Goal: Communication & Community: Answer question/provide support

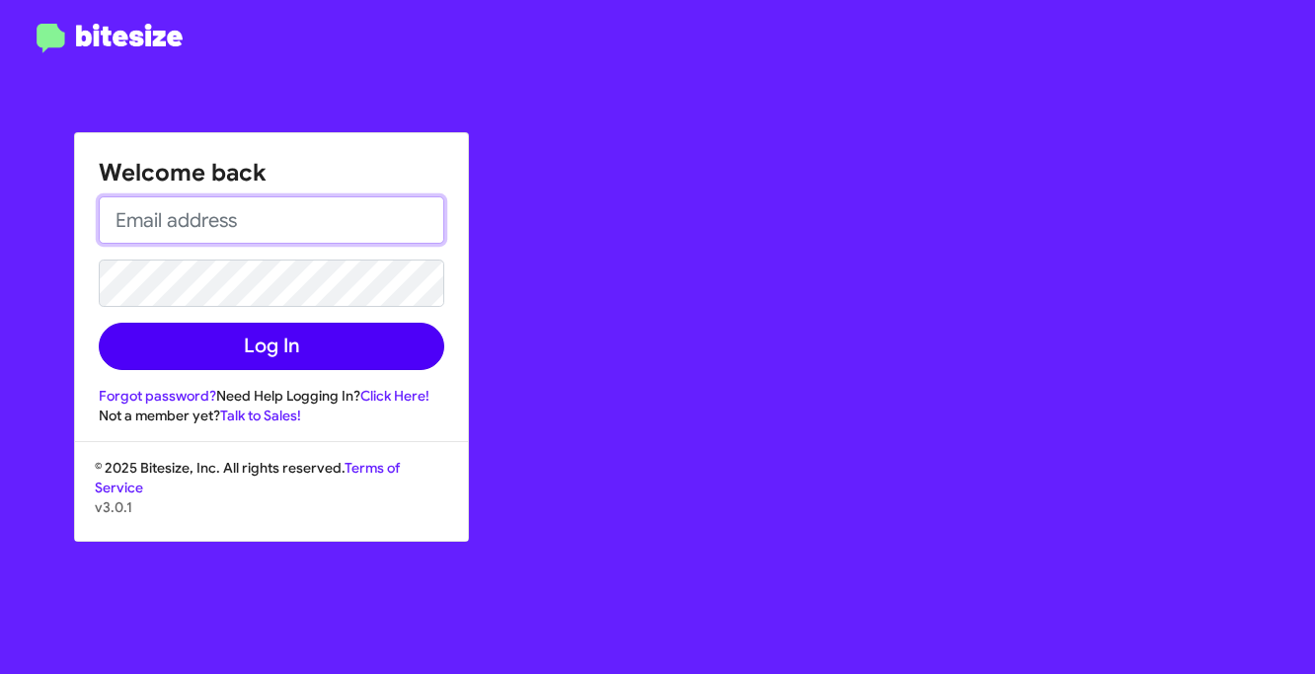
type input "[PERSON_NAME][EMAIL_ADDRESS][DOMAIN_NAME]"
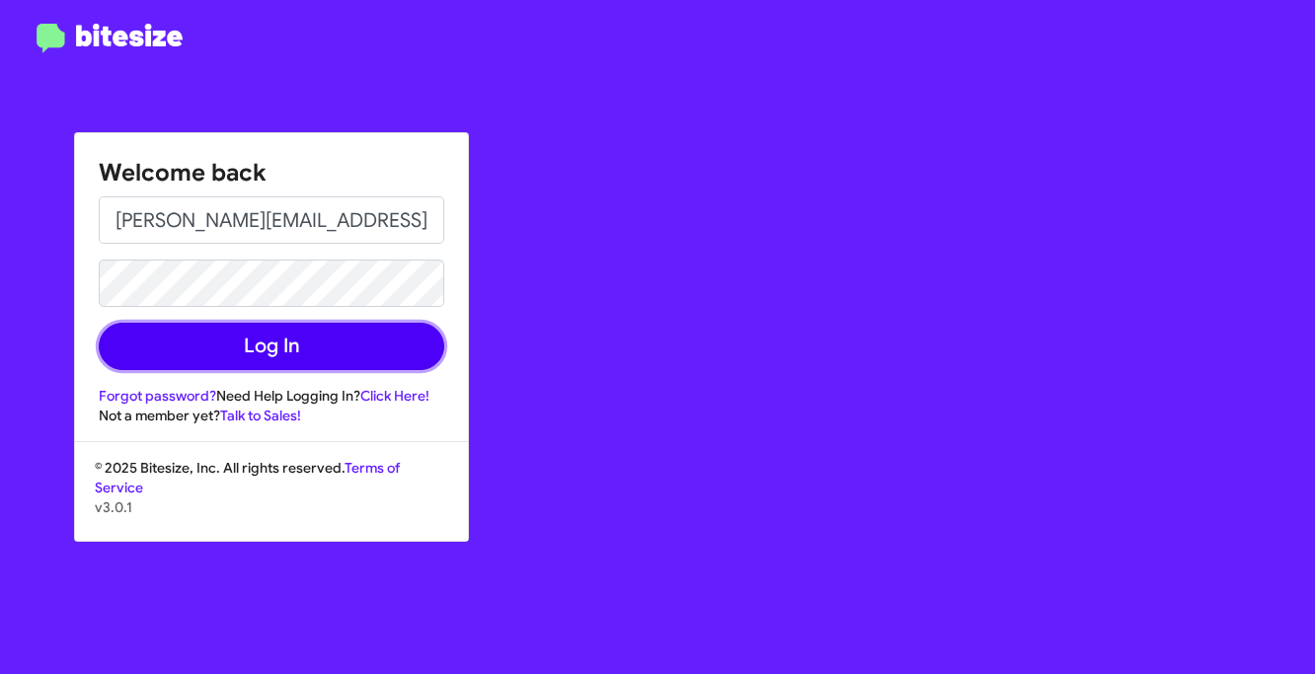
click at [339, 341] on button "Log In" at bounding box center [272, 346] width 346 height 47
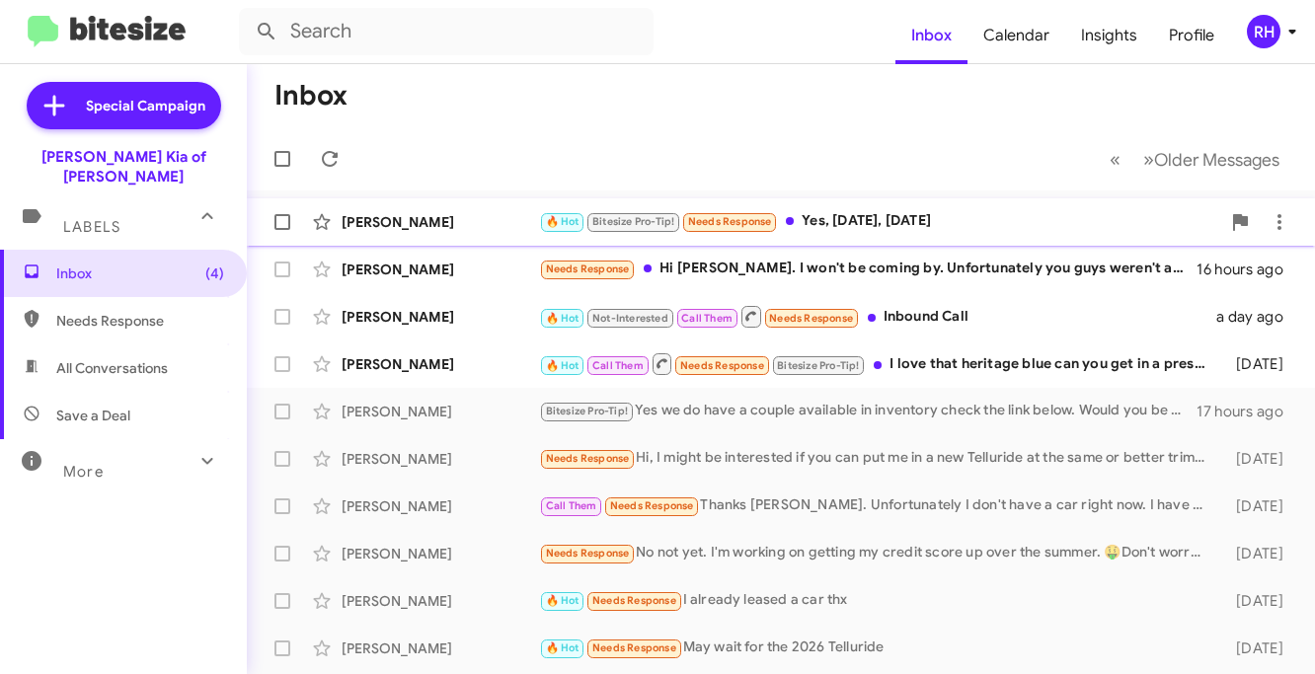
click at [898, 233] on div "Kayne Malinowski 🔥 Hot Bitesize Pro-Tip! Needs Response Yes, tomorrow, tuesday …" at bounding box center [781, 221] width 1037 height 39
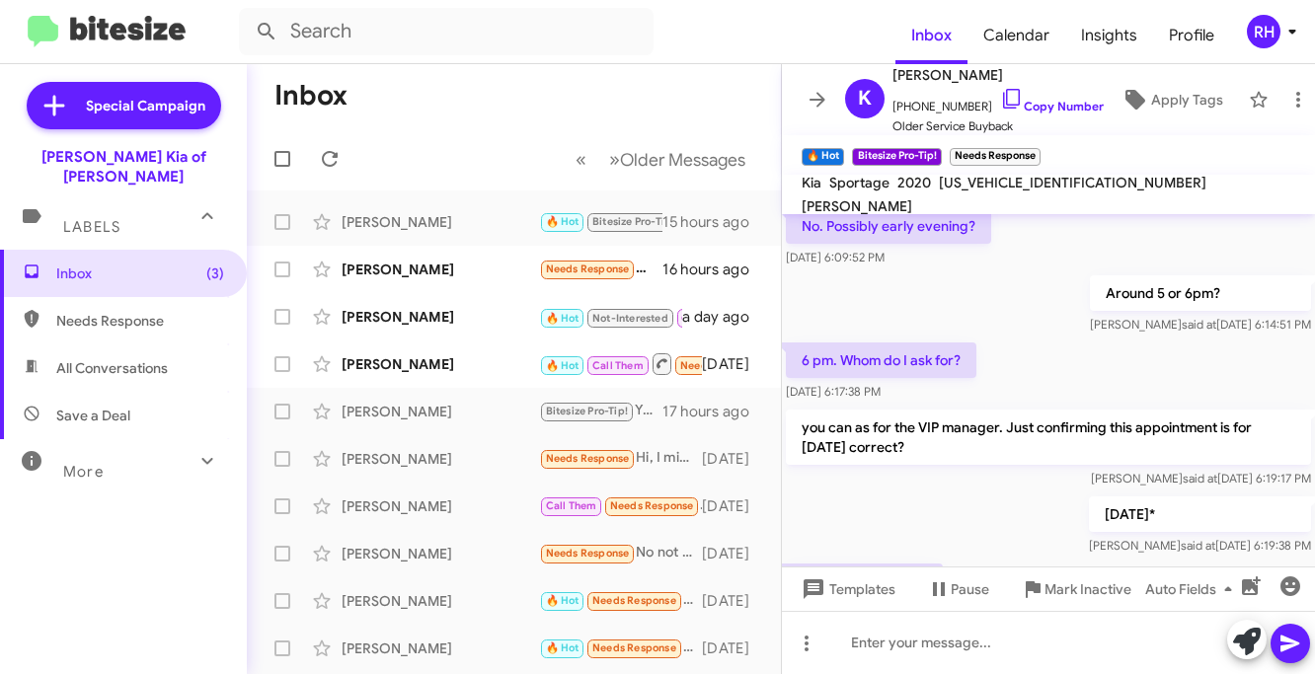
scroll to position [489, 0]
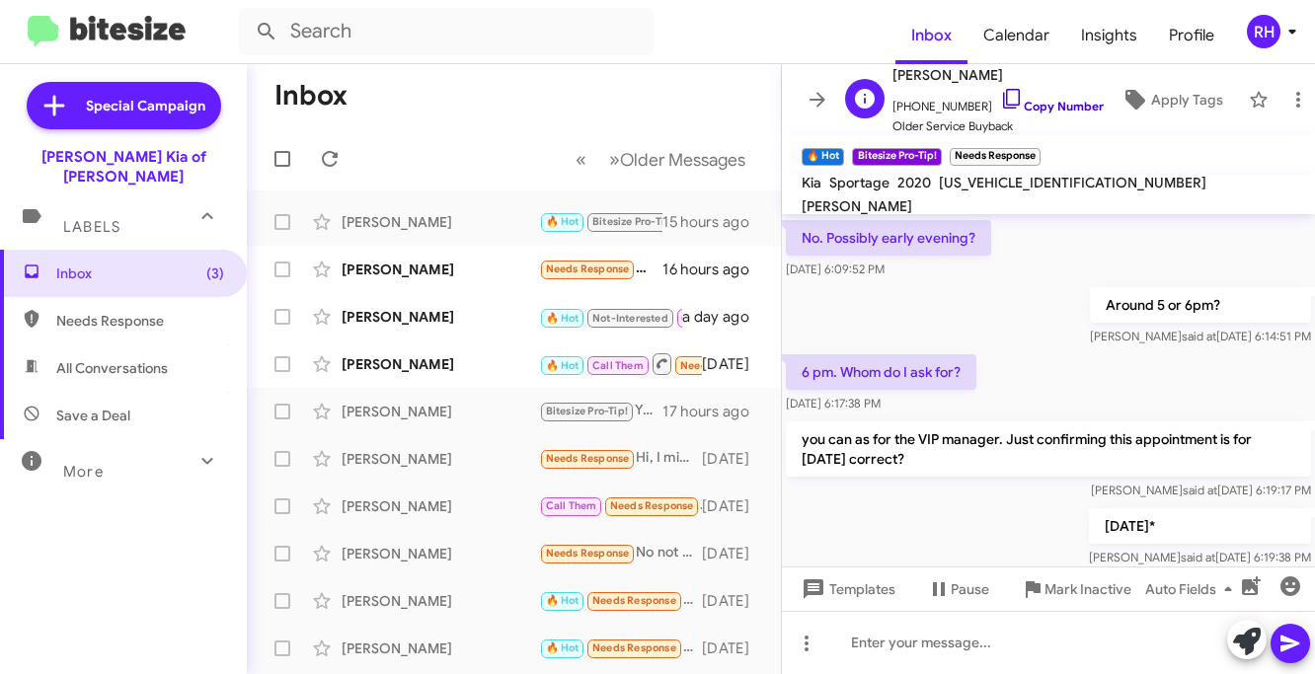
click at [1000, 100] on icon at bounding box center [1012, 99] width 24 height 24
click at [817, 95] on icon at bounding box center [818, 100] width 24 height 24
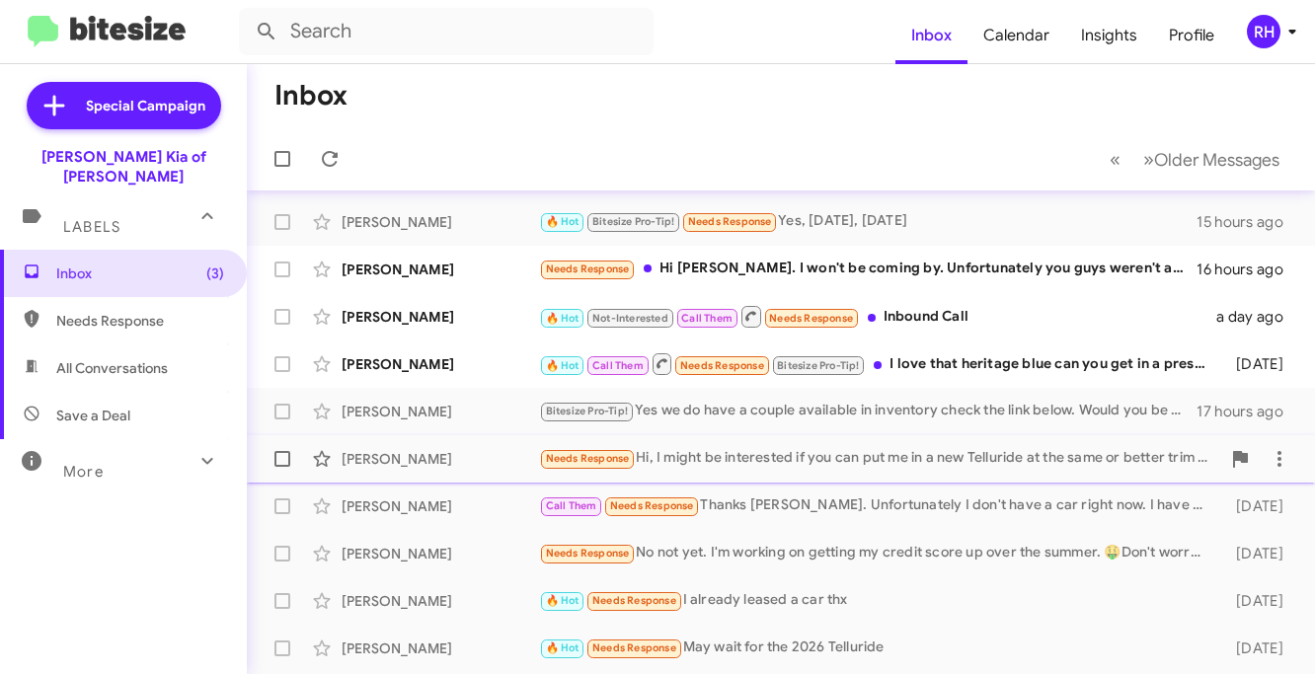
scroll to position [1, 0]
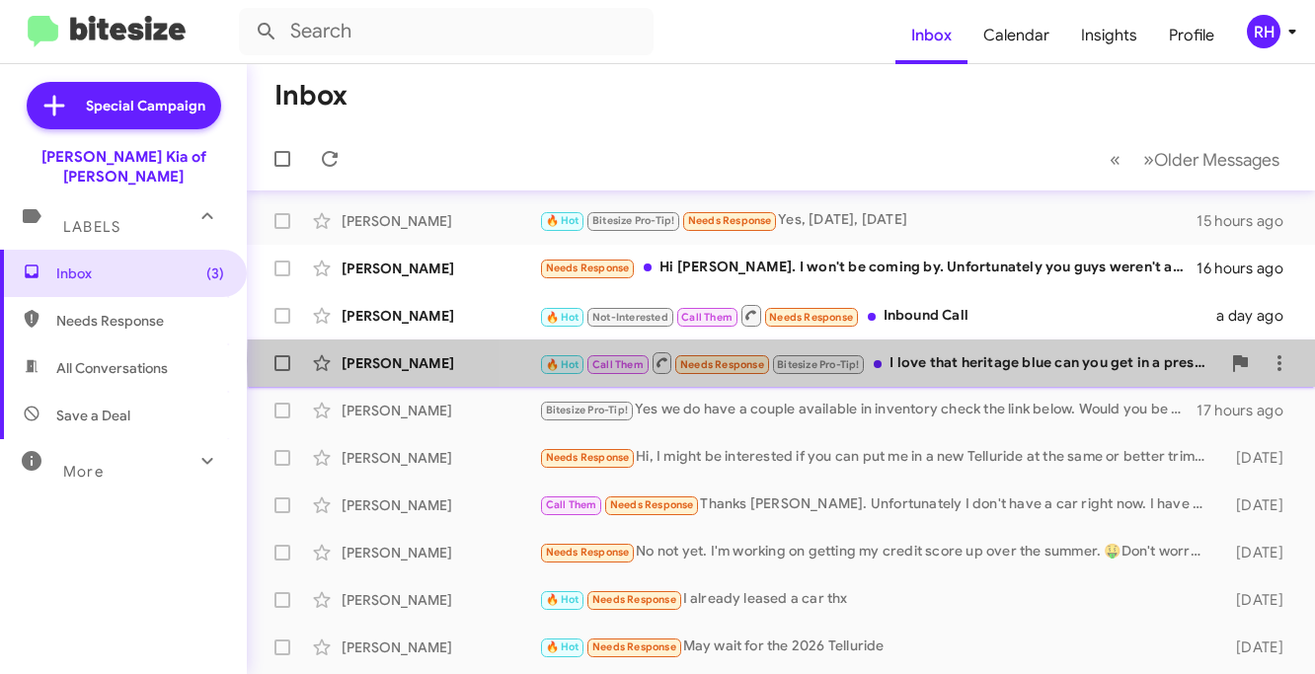
click at [940, 361] on div "🔥 Hot Call Them Needs Response Bitesize Pro-Tip! I love that heritage blue can …" at bounding box center [879, 363] width 681 height 25
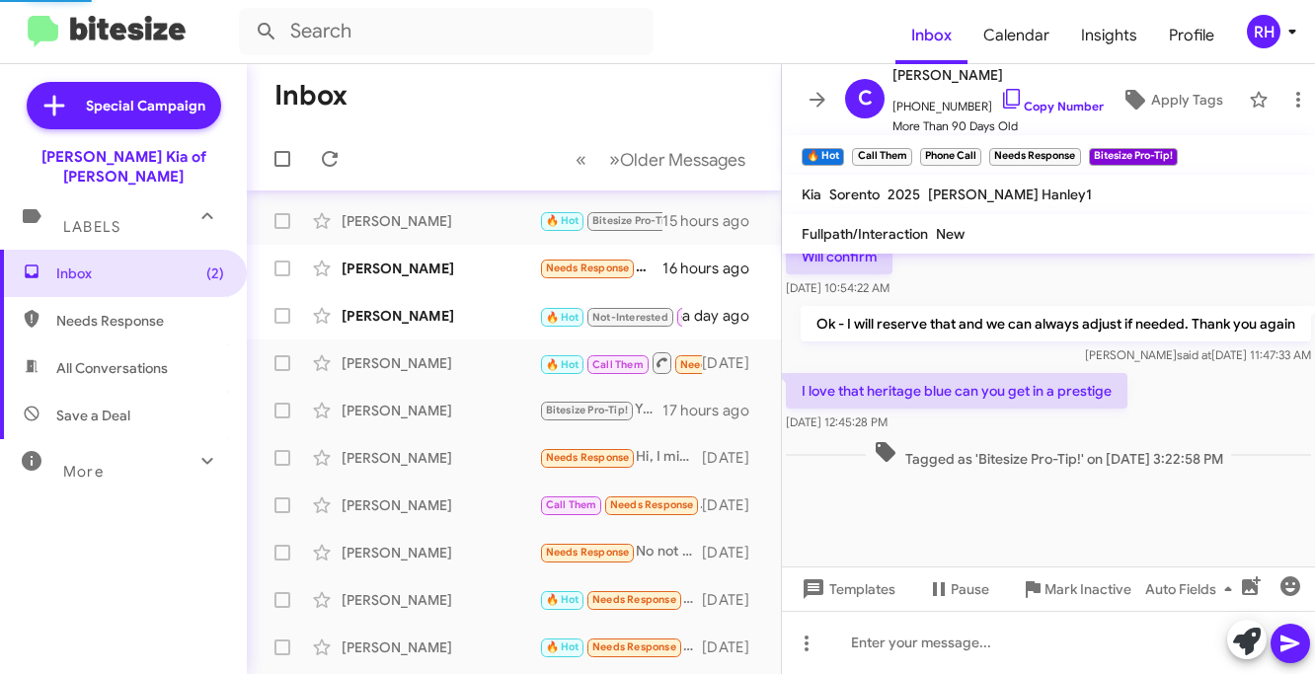
scroll to position [3501, 0]
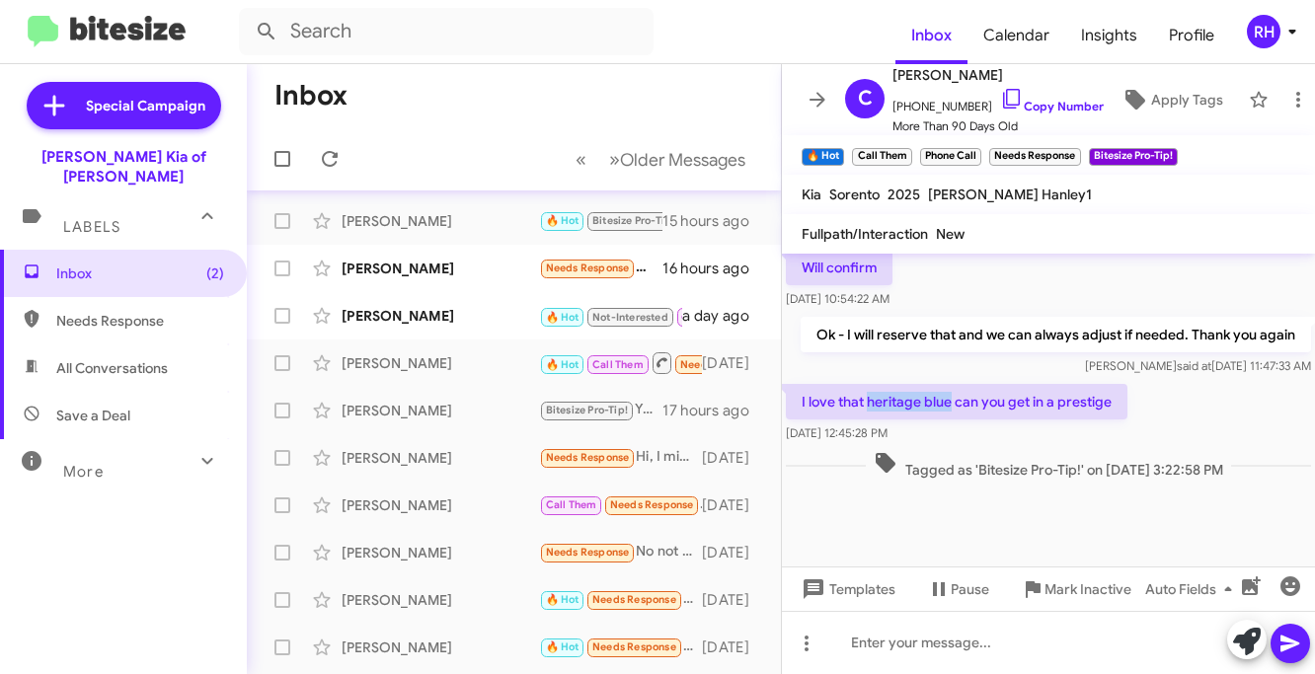
drag, startPoint x: 868, startPoint y: 361, endPoint x: 944, endPoint y: 355, distance: 76.3
click at [945, 384] on p "I love that heritage blue can you get in a prestige" at bounding box center [957, 402] width 342 height 36
click at [907, 384] on p "I love that heritage blue can you get in a prestige" at bounding box center [957, 402] width 342 height 36
drag, startPoint x: 869, startPoint y: 360, endPoint x: 1117, endPoint y: 365, distance: 247.9
click at [1117, 384] on p "I love that heritage blue can you get in a prestige" at bounding box center [957, 402] width 342 height 36
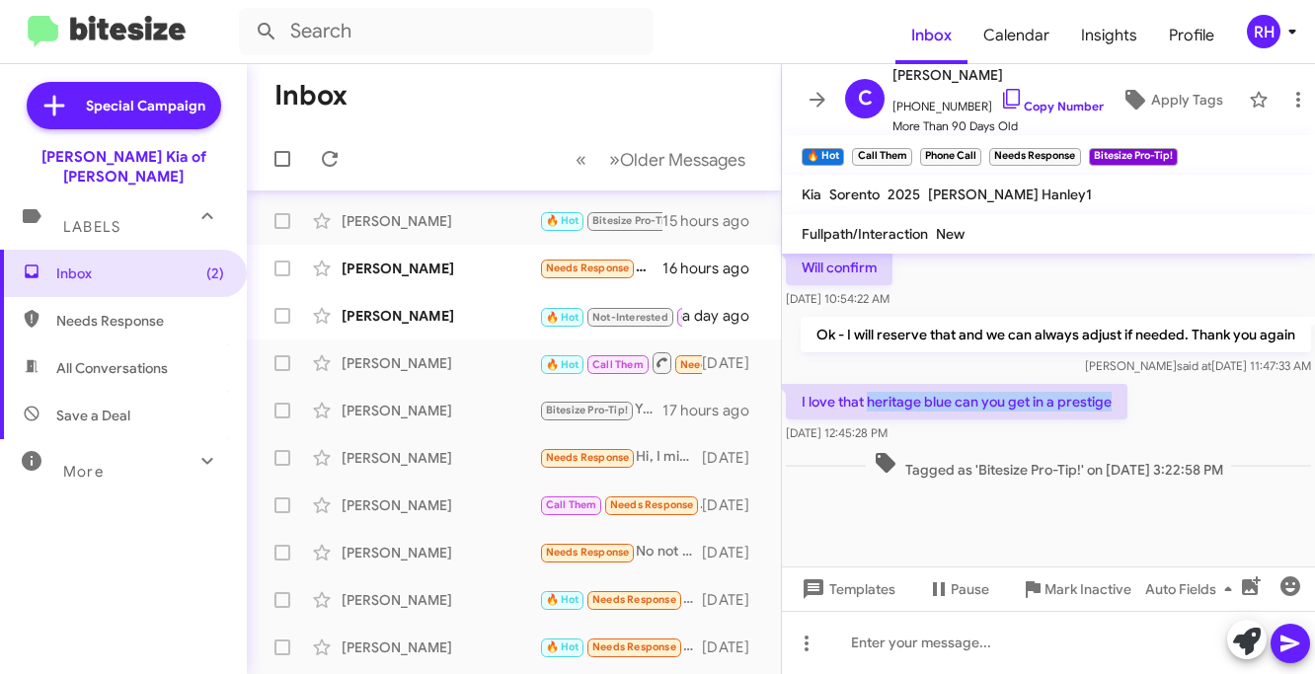
copy p "heritage blue can you get in a prestige"
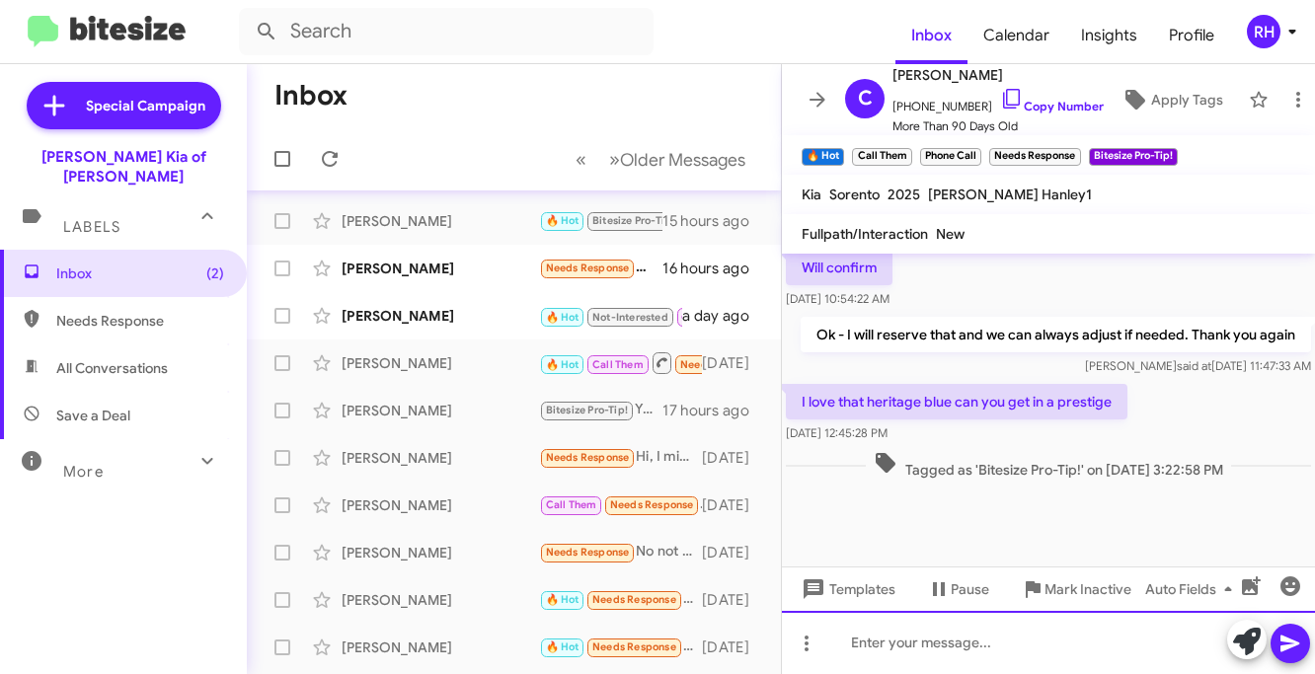
click at [895, 653] on div at bounding box center [1048, 642] width 533 height 63
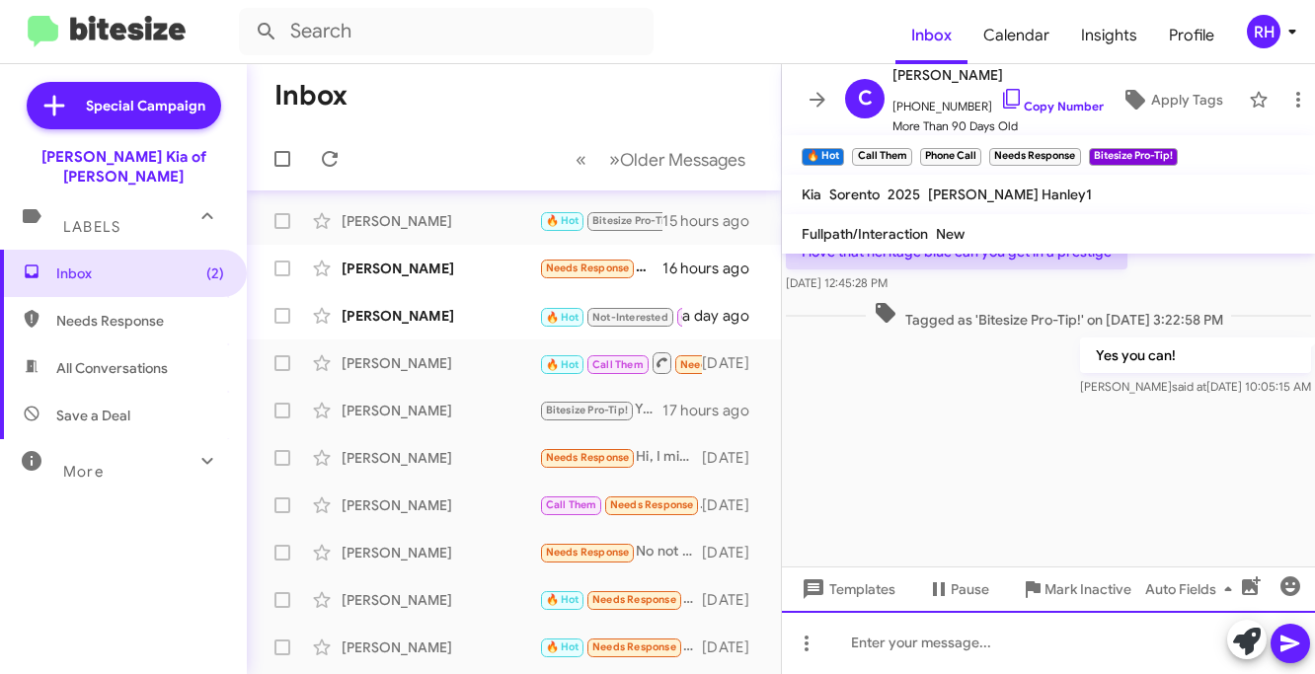
scroll to position [3669, 0]
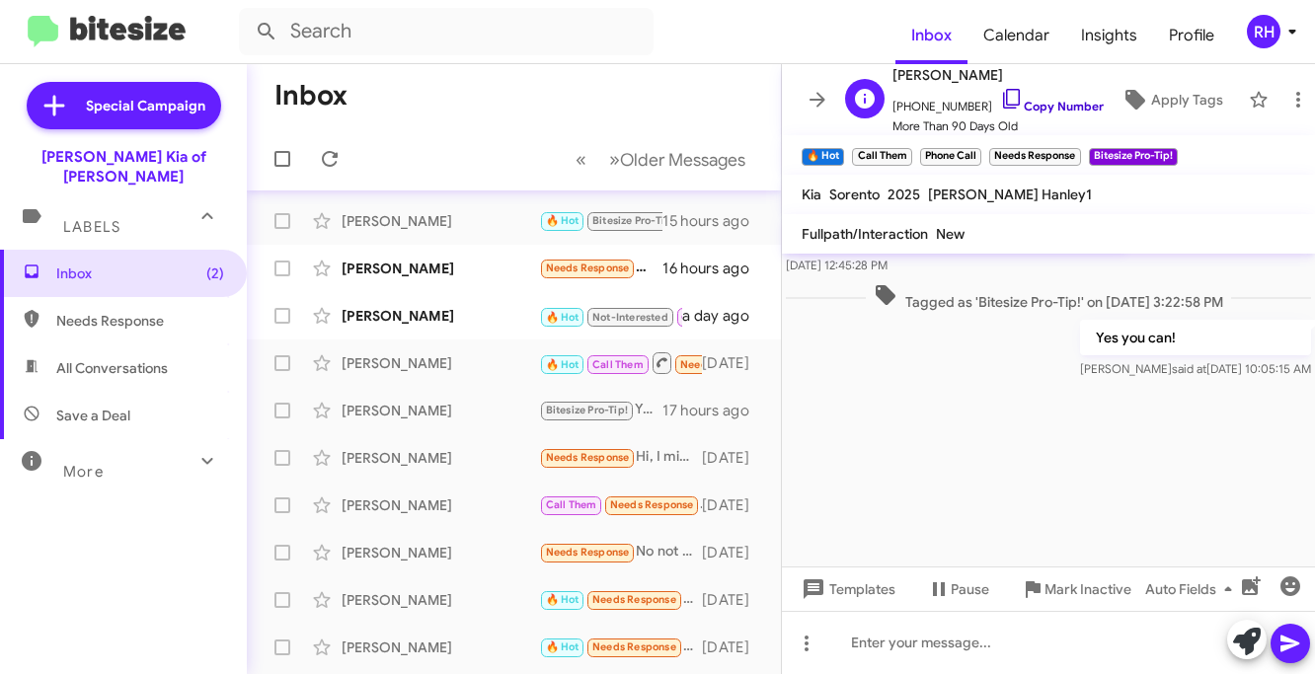
click at [1000, 103] on icon at bounding box center [1012, 99] width 24 height 24
click at [912, 647] on div at bounding box center [1048, 642] width 533 height 63
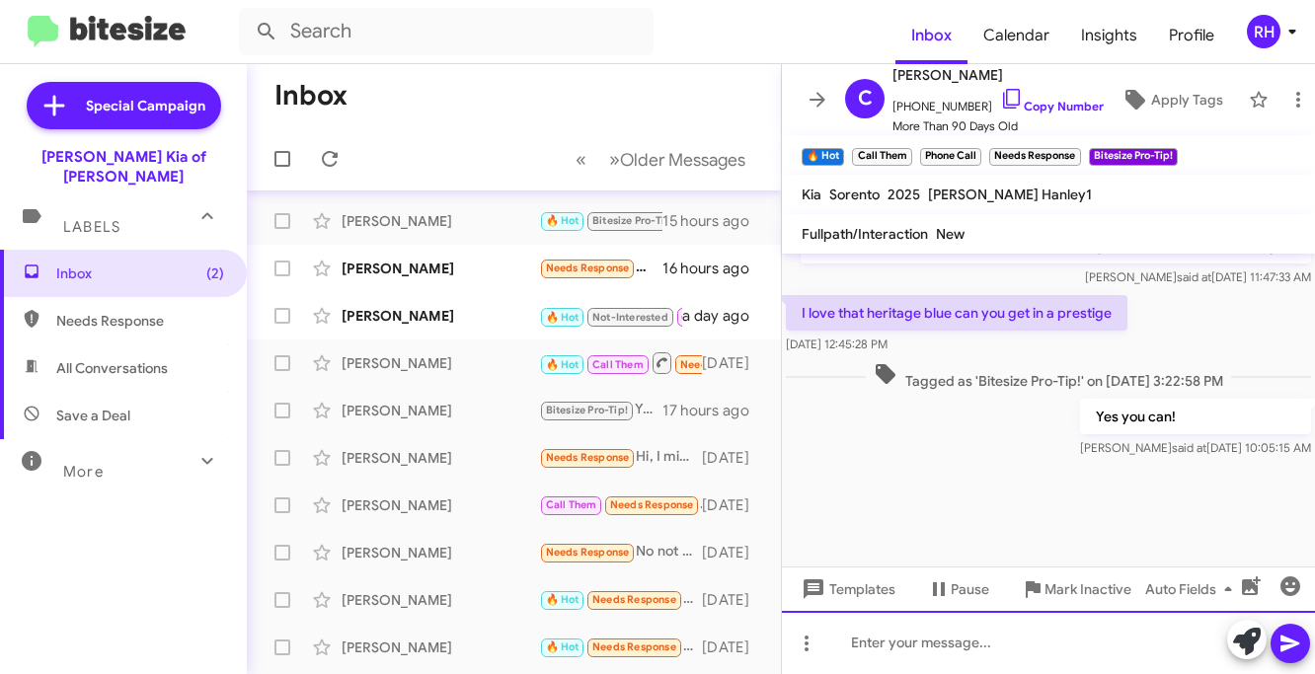
scroll to position [3585, 0]
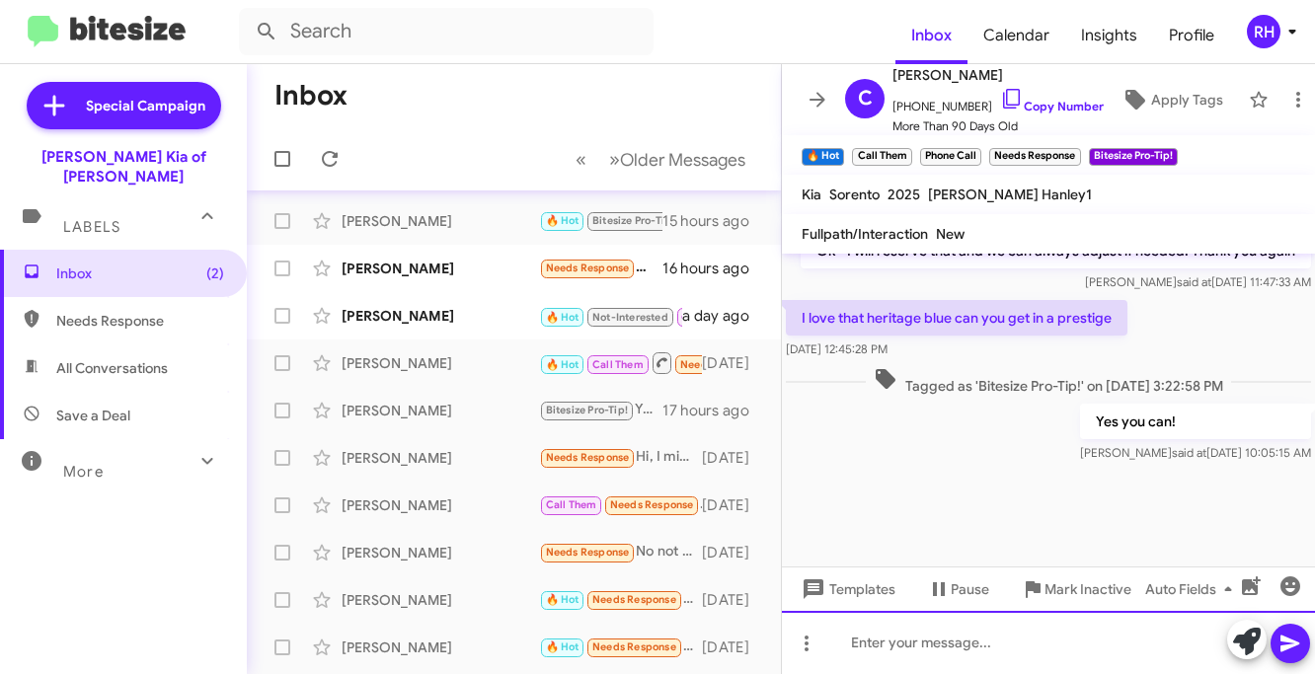
click at [917, 635] on div at bounding box center [1048, 642] width 533 height 63
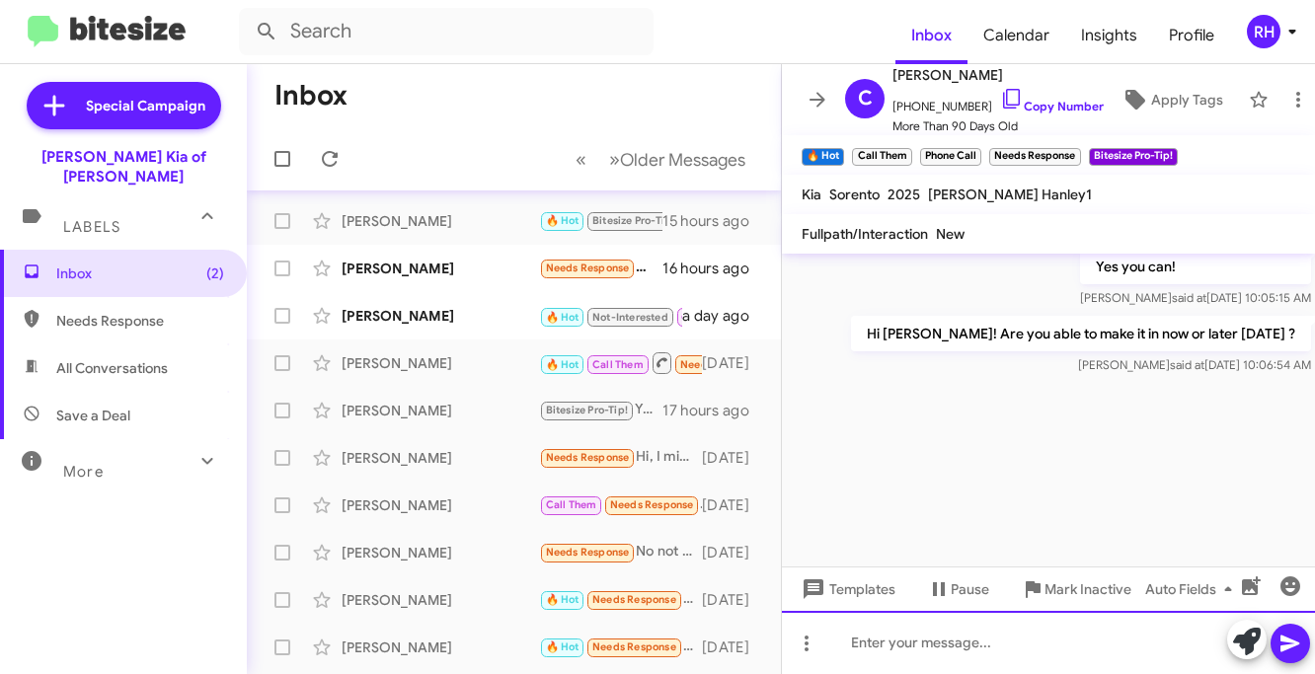
scroll to position [3741, 0]
click at [822, 101] on icon at bounding box center [818, 99] width 16 height 15
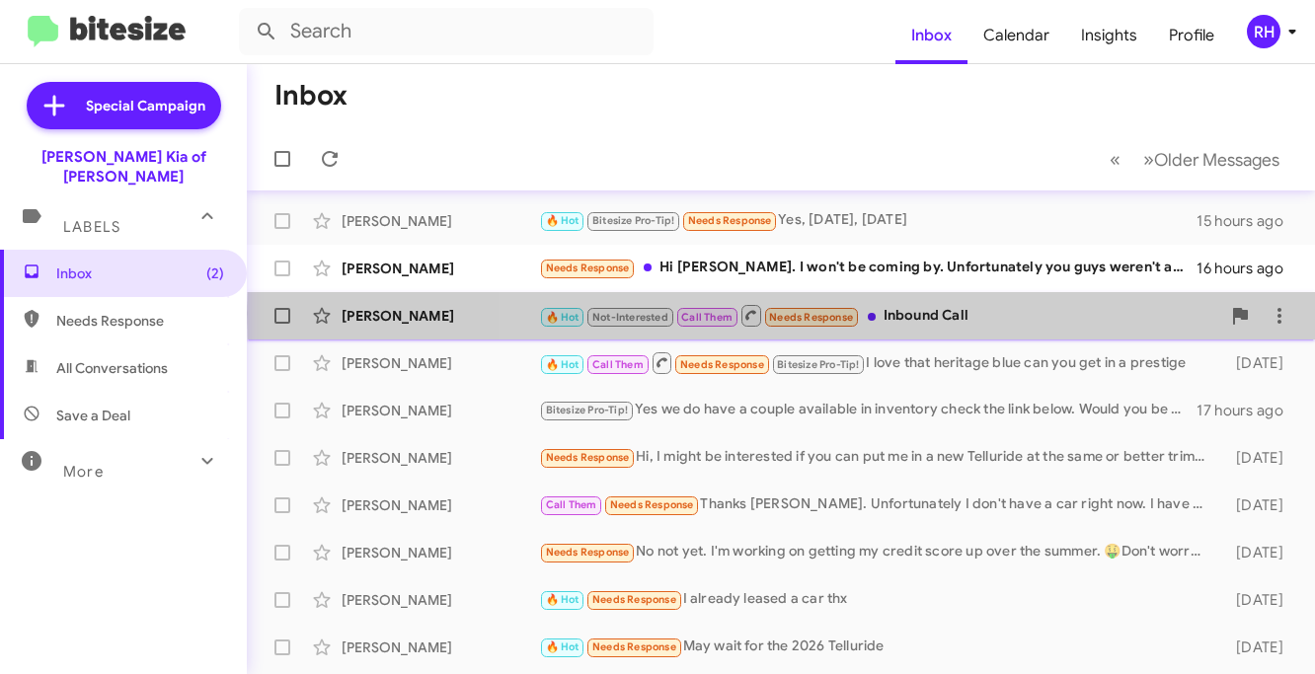
click at [950, 313] on div "🔥 Hot Not-Interested Call Them Needs Response Inbound Call" at bounding box center [879, 315] width 681 height 25
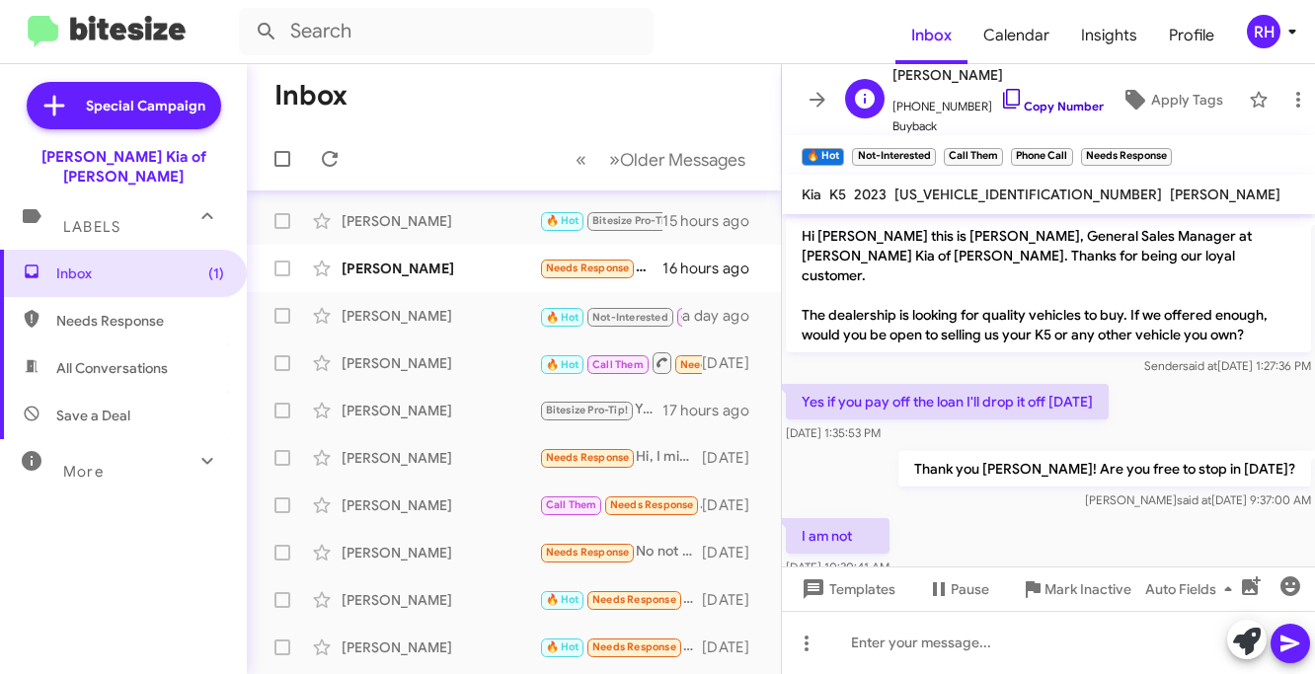
click at [1000, 97] on icon at bounding box center [1012, 99] width 24 height 24
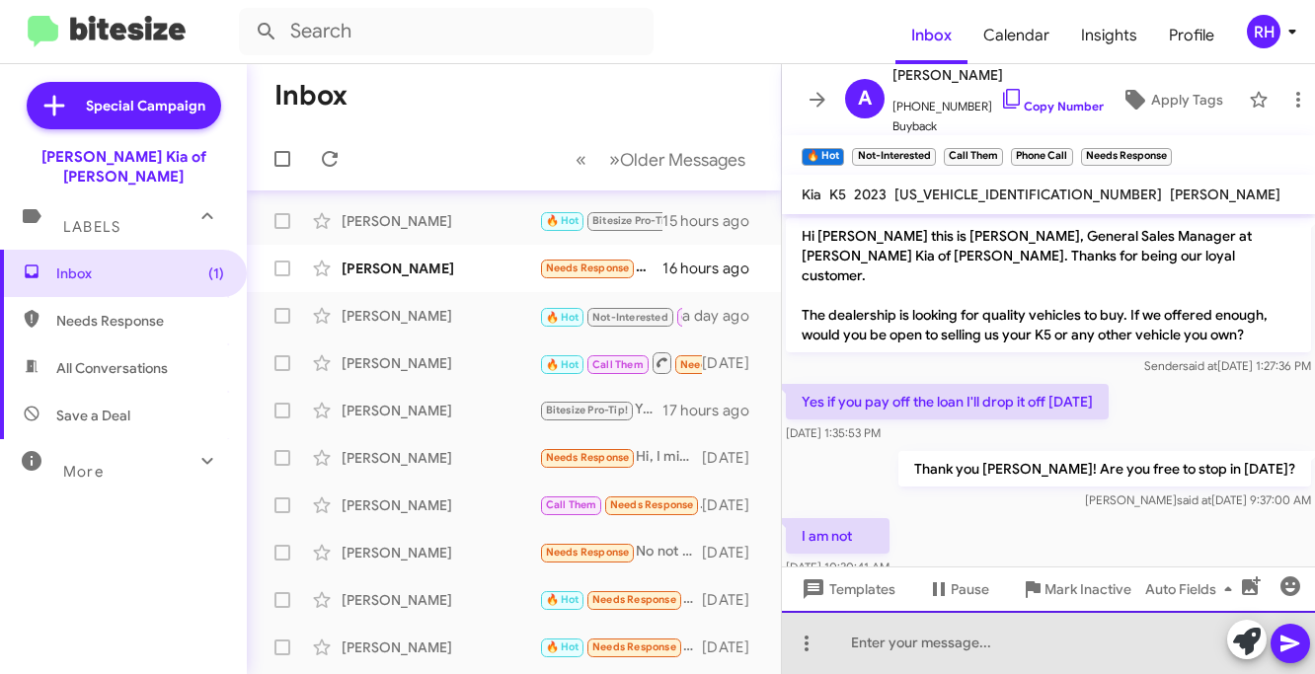
click at [956, 640] on div at bounding box center [1048, 642] width 533 height 63
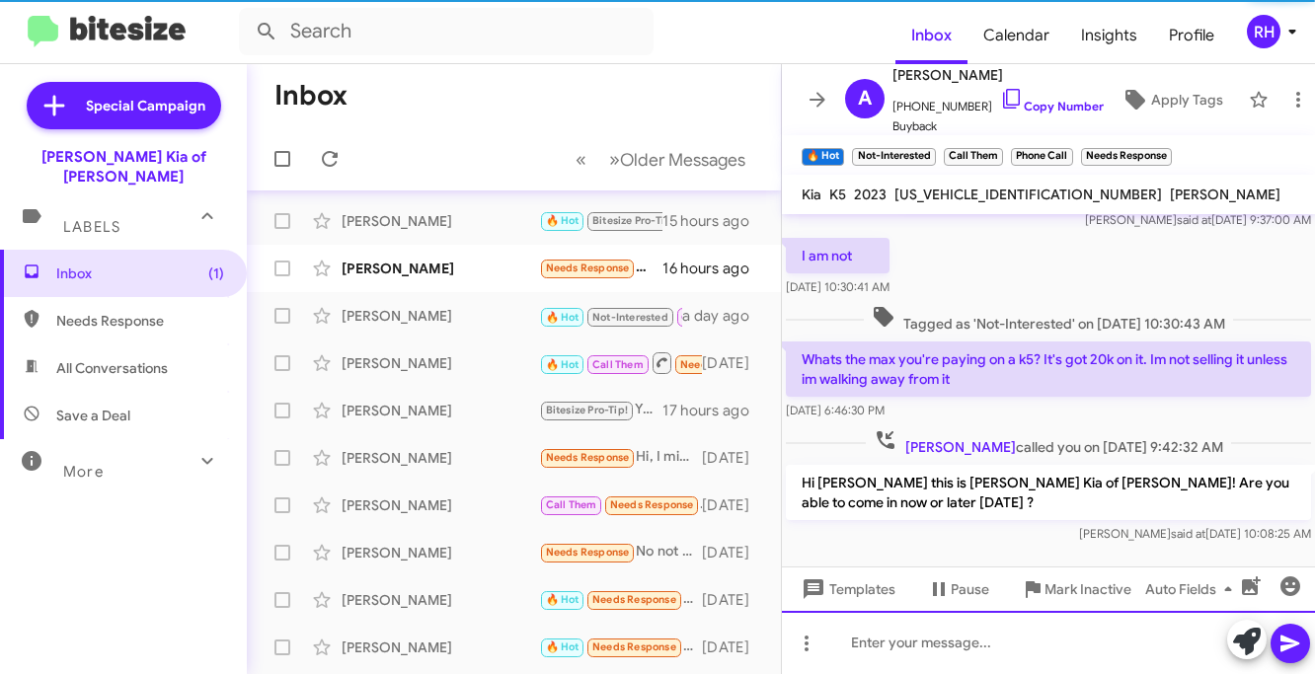
scroll to position [282, 0]
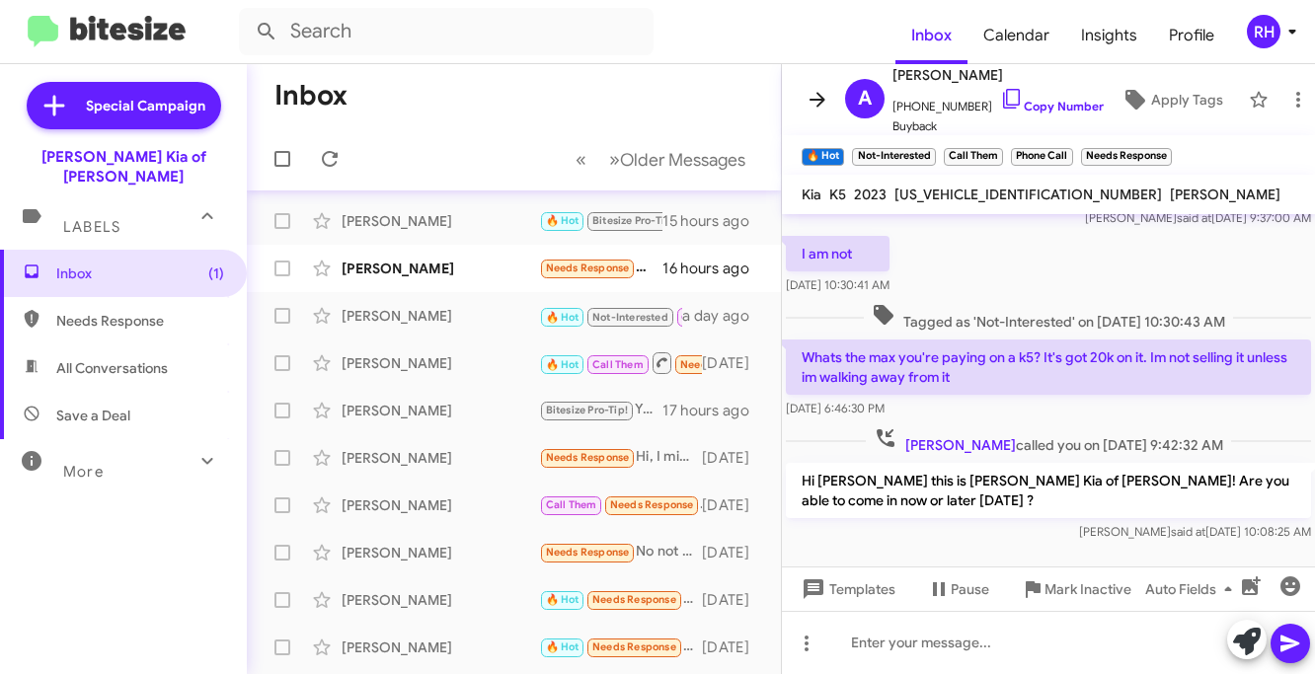
click at [817, 103] on icon at bounding box center [818, 100] width 24 height 24
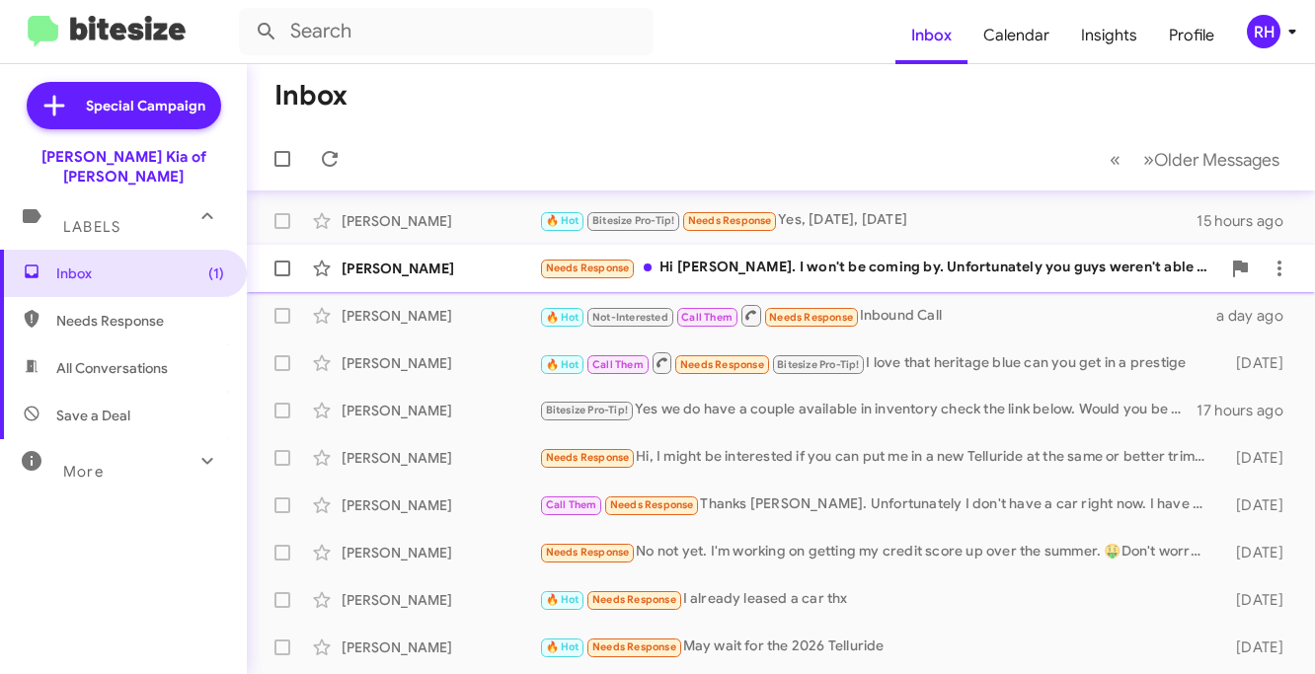
click at [876, 289] on span "Jessica Mitchell Needs Response Hi Stephen. I won't be coming by. Unfortunately…" at bounding box center [781, 268] width 1068 height 47
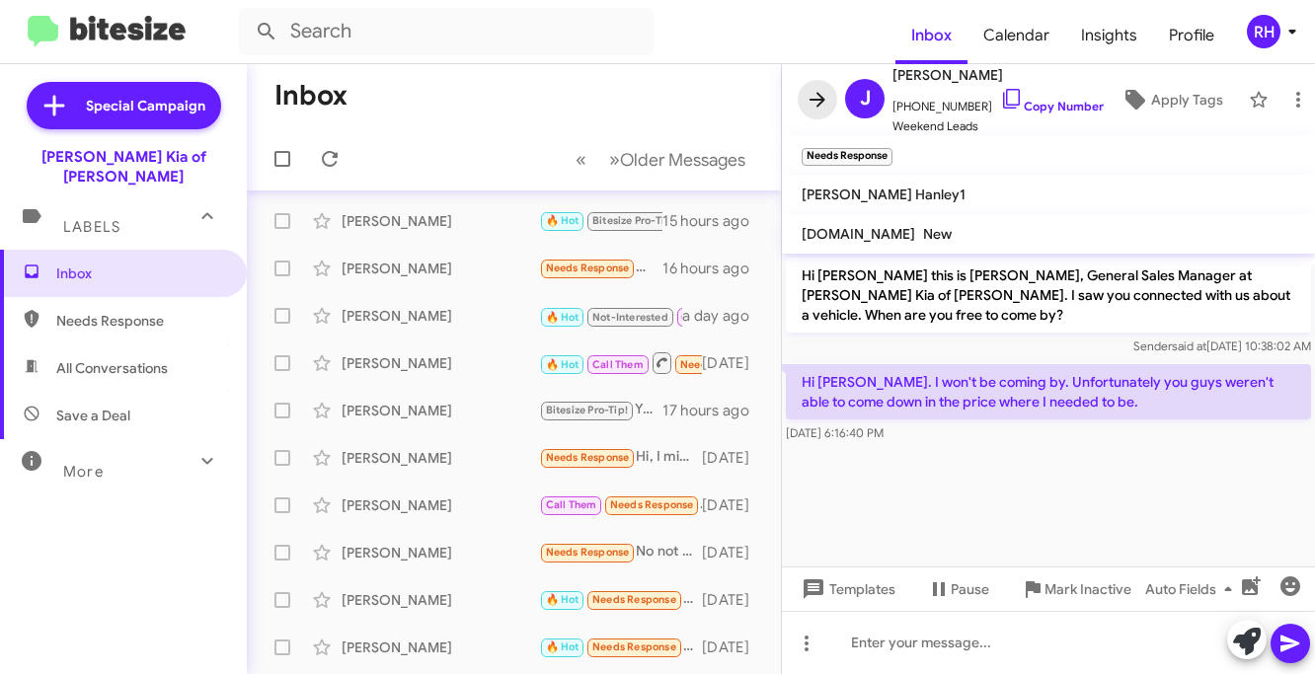
click at [818, 109] on icon at bounding box center [818, 100] width 24 height 24
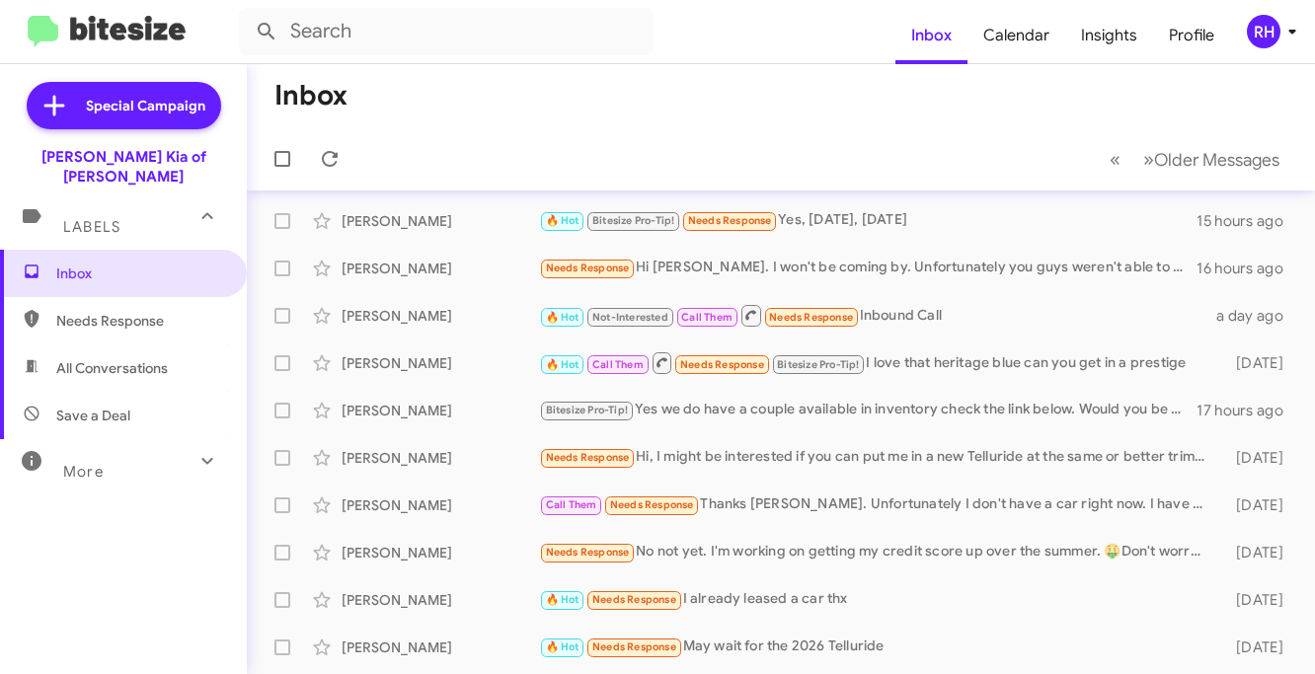
click icon
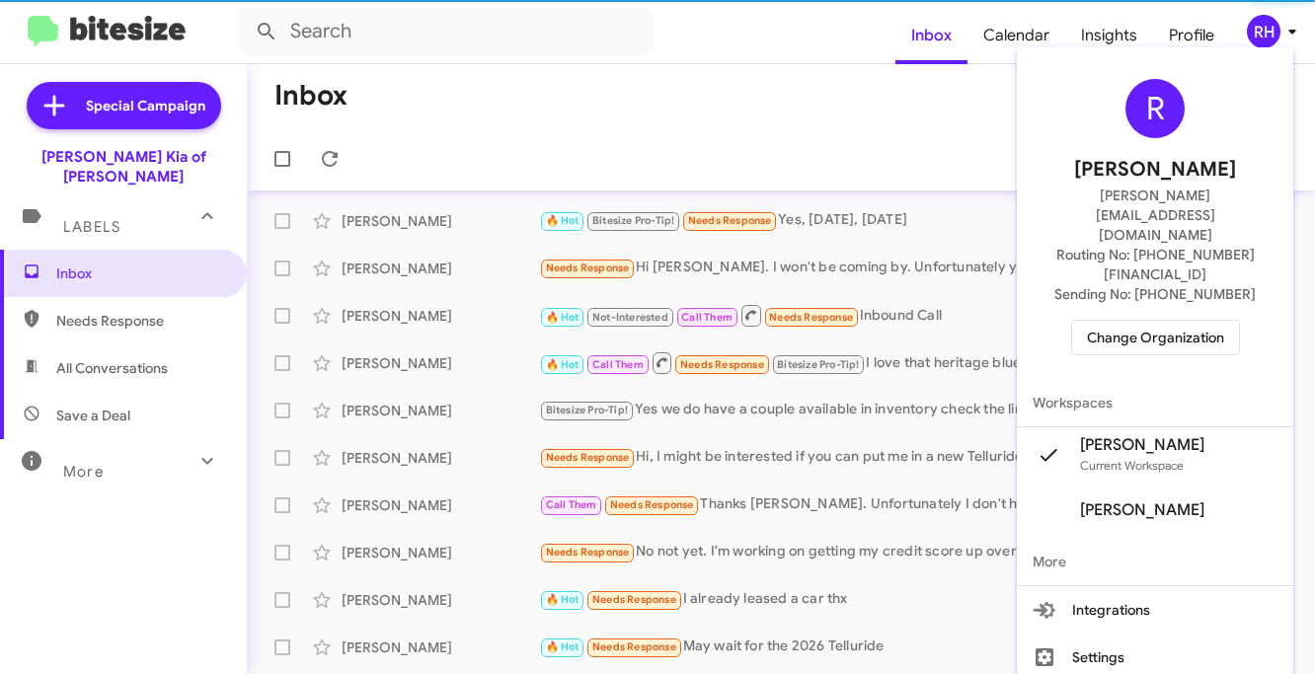
click span "Change Organization"
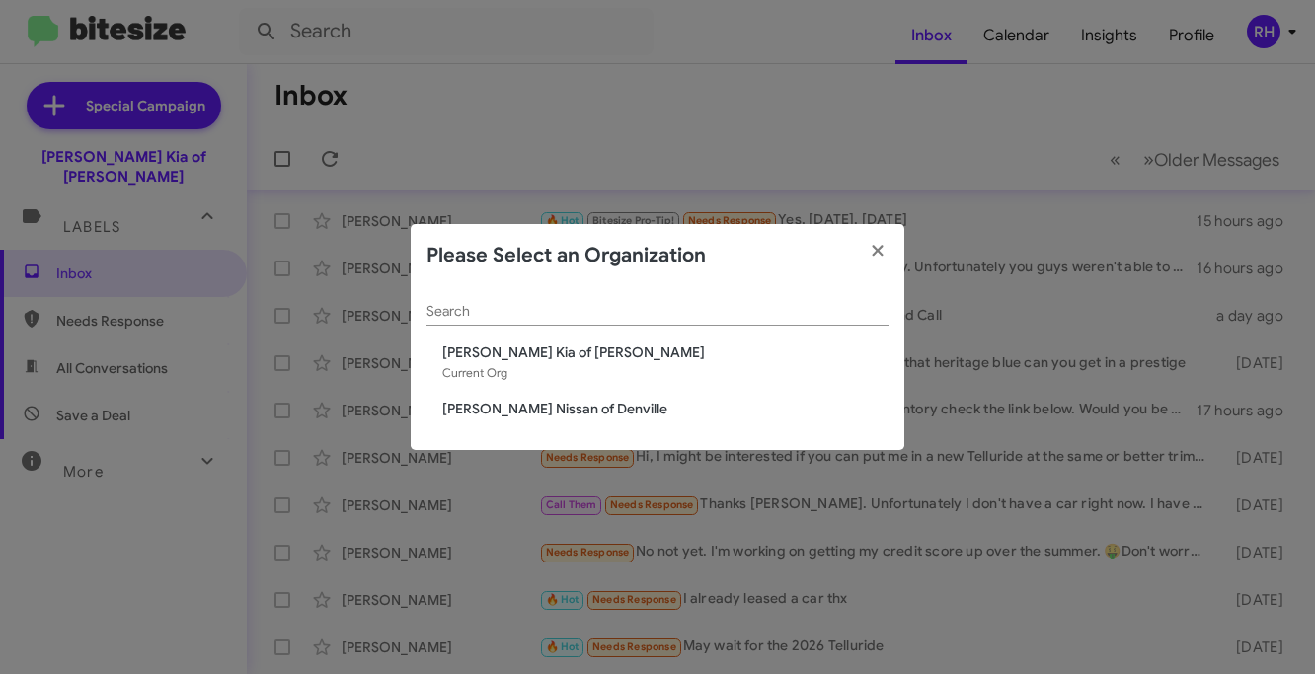
click span "Nielsen Nissan of Denville"
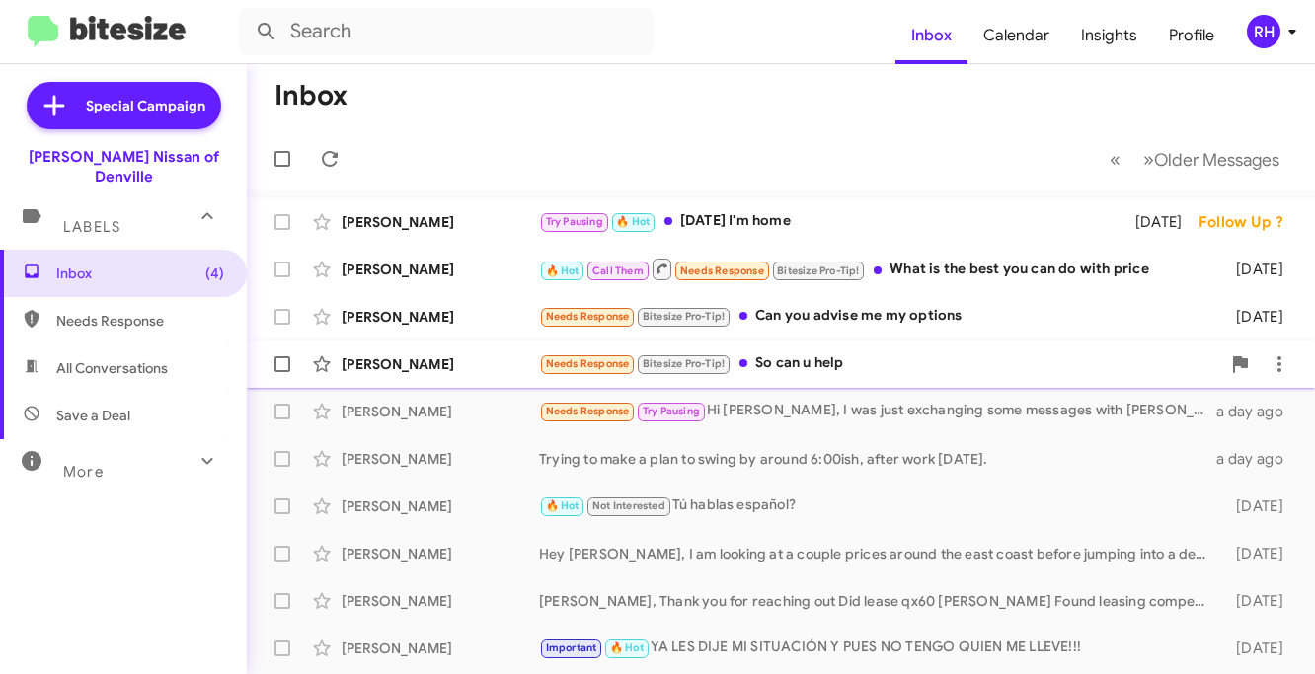
click at [868, 375] on div "Patricia Biello Needs Response Bitesize Pro-Tip! So can u help 21 days ago" at bounding box center [781, 364] width 1037 height 39
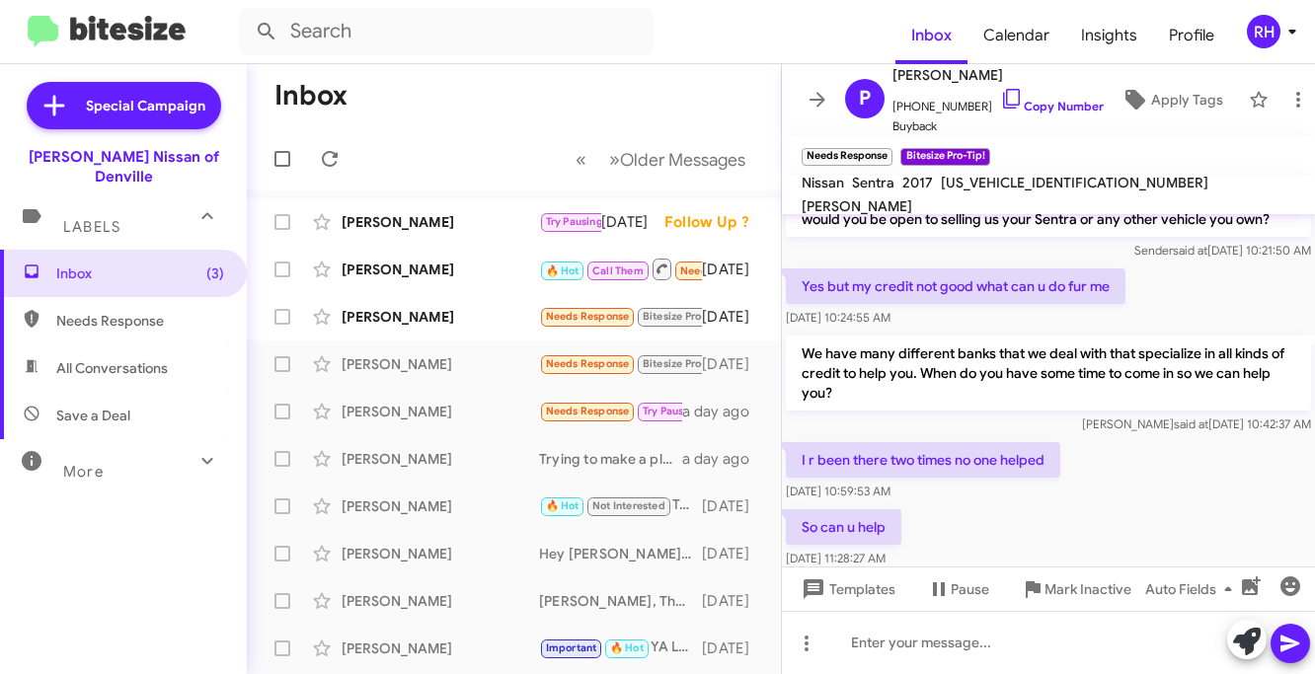
scroll to position [117, 0]
click at [813, 97] on icon at bounding box center [818, 100] width 24 height 24
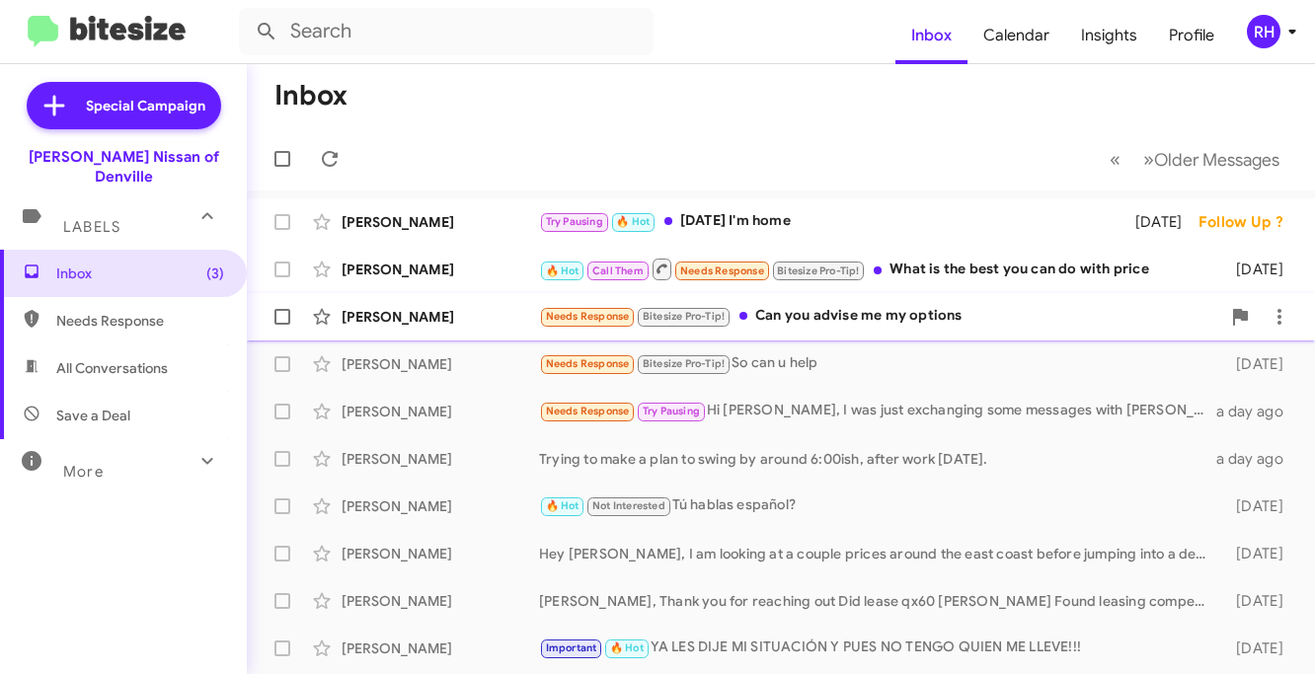
click at [836, 329] on div "Kayla Vanhooker Needs Response Bitesize Pro-Tip! Can you advise me my options 1…" at bounding box center [781, 316] width 1037 height 39
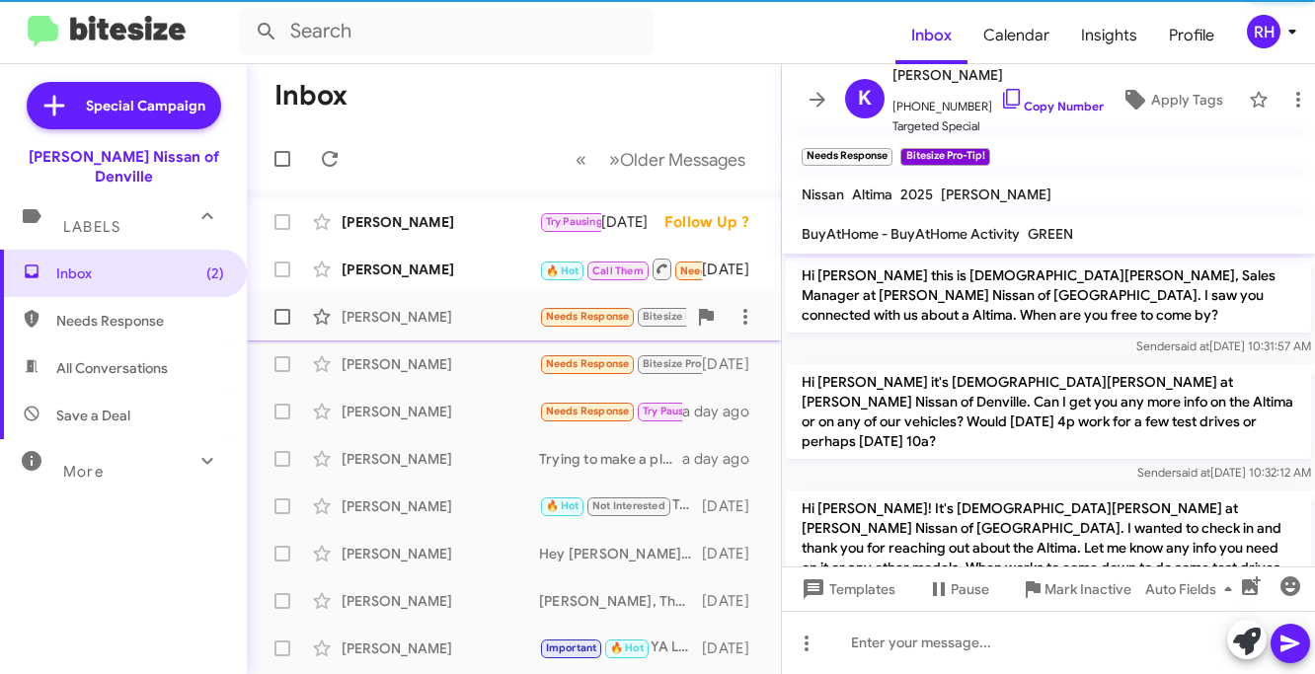
scroll to position [1745, 0]
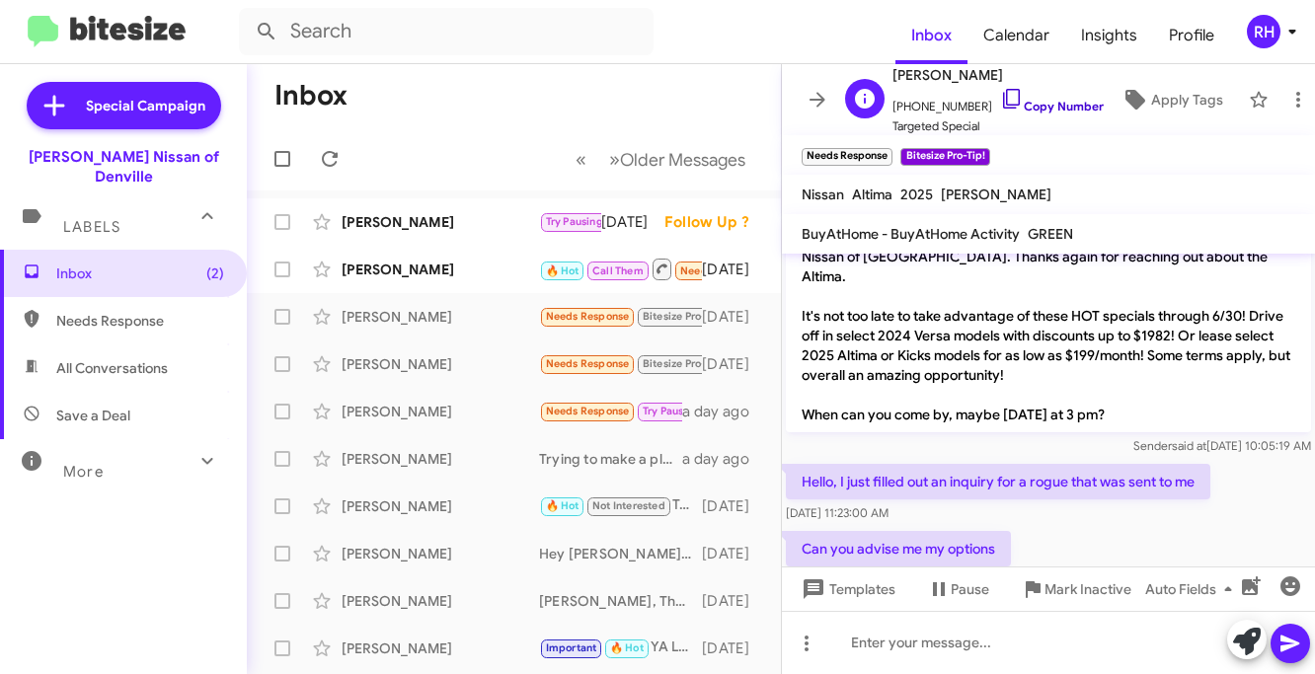
click at [1000, 102] on icon at bounding box center [1012, 99] width 24 height 24
click at [868, 639] on div at bounding box center [1048, 642] width 533 height 63
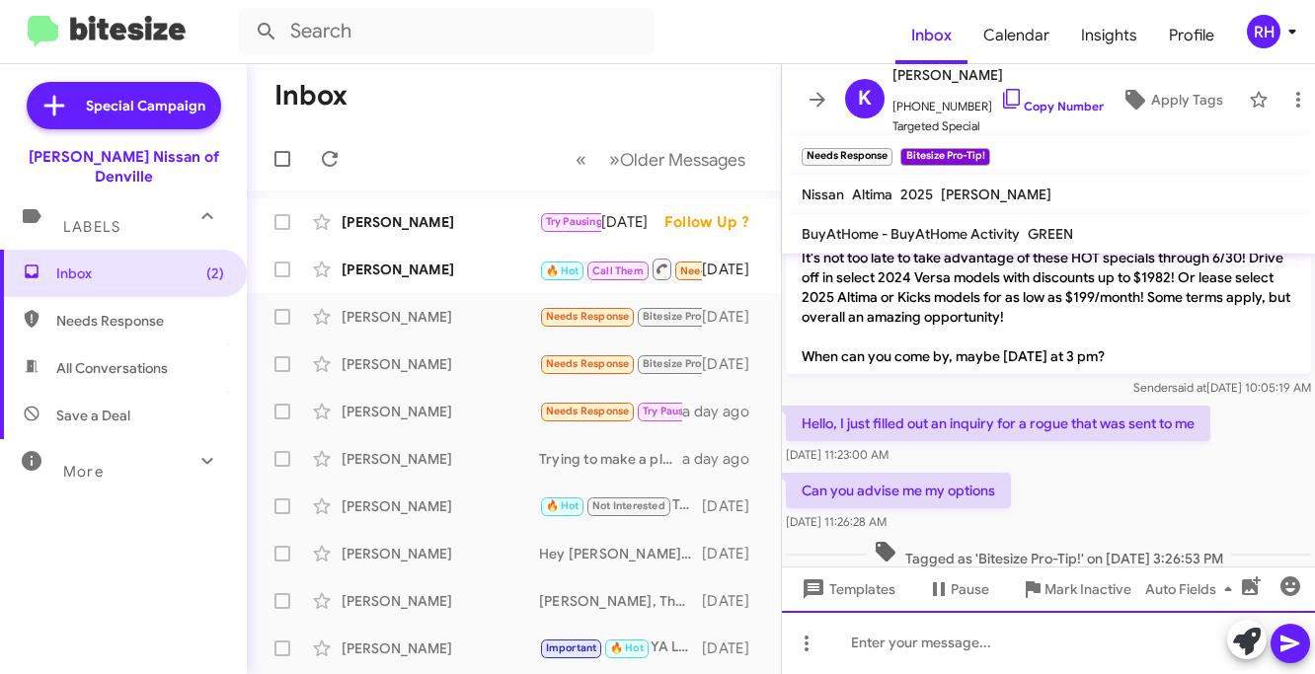
scroll to position [1817, 0]
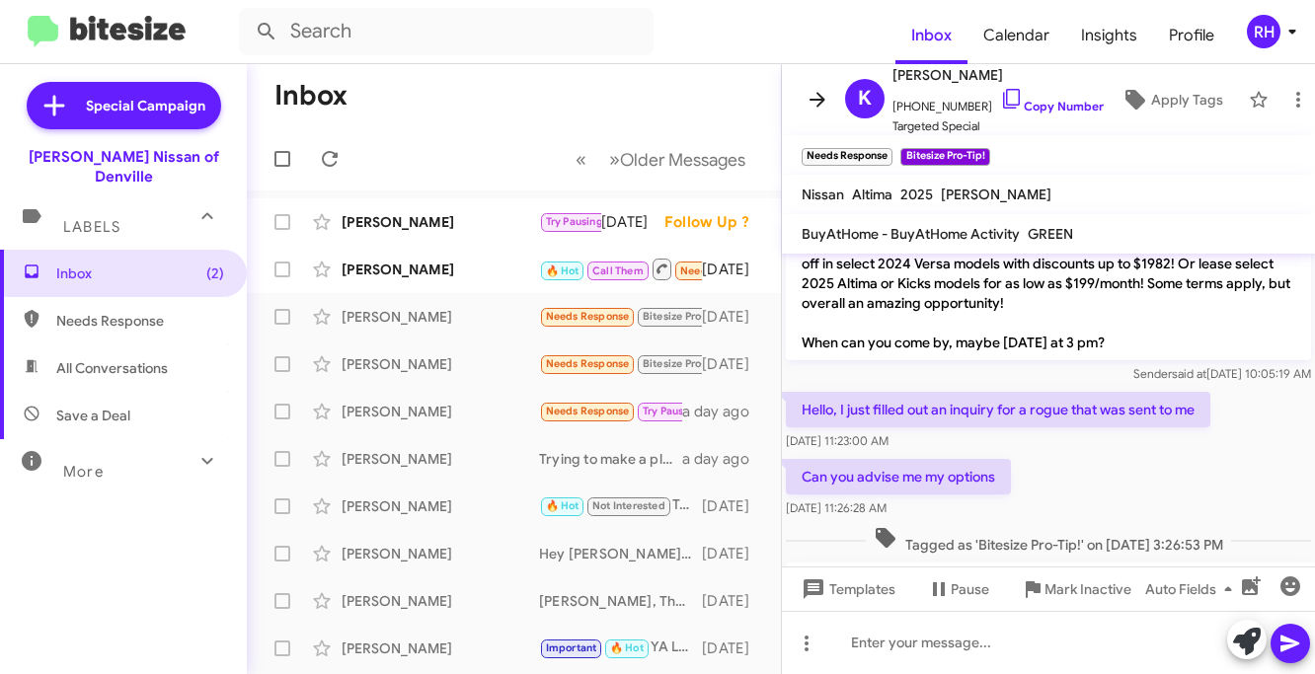
click at [809, 92] on icon at bounding box center [818, 100] width 24 height 24
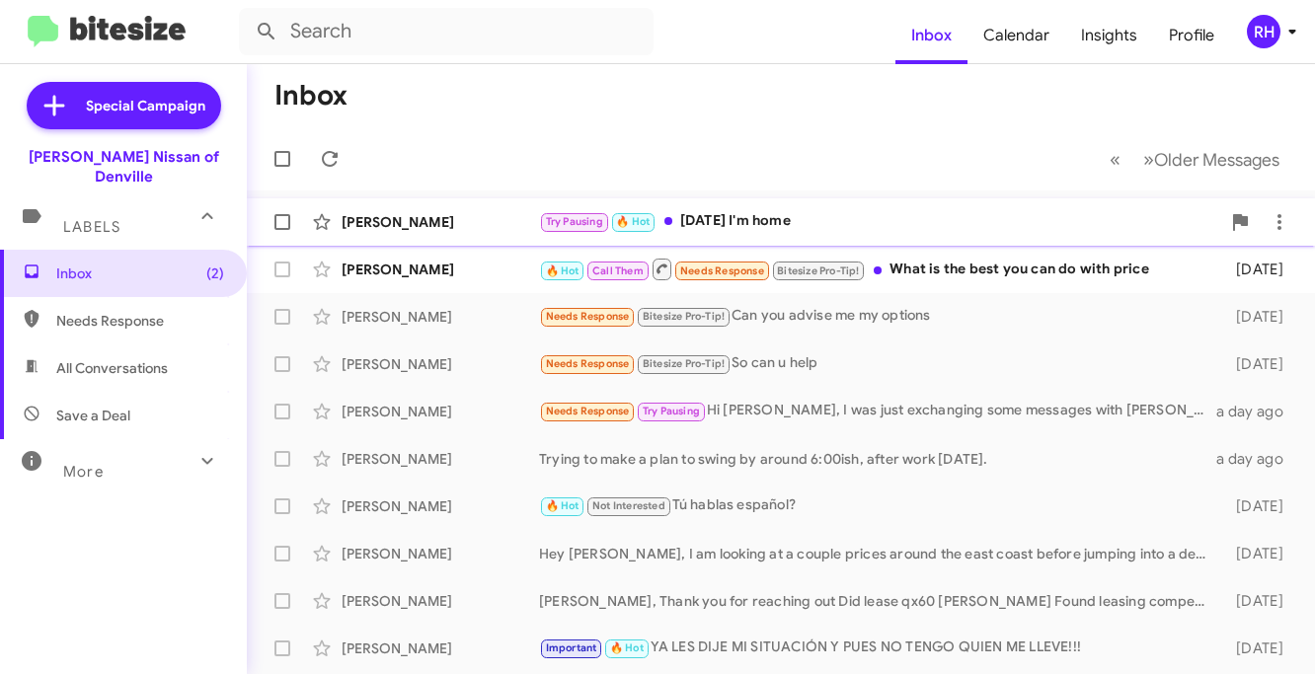
click at [852, 230] on div "Try Pausing 🔥 Hot Today I'm home" at bounding box center [879, 221] width 681 height 23
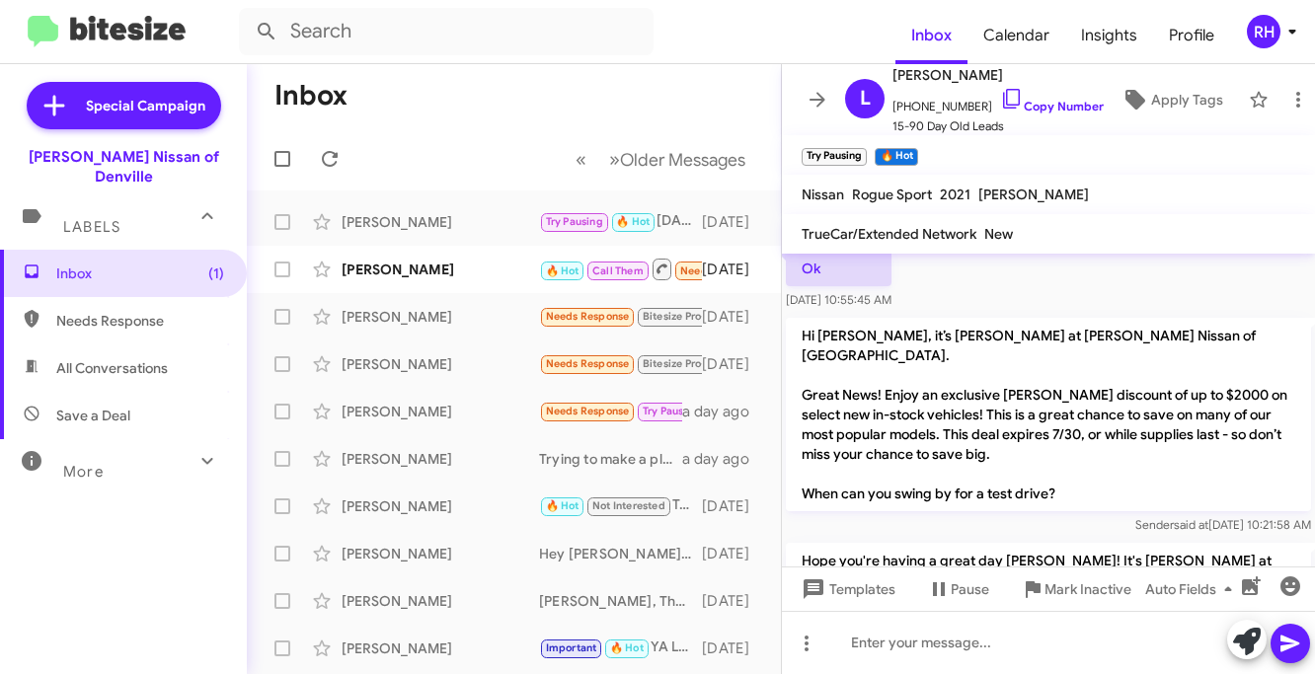
scroll to position [1659, 0]
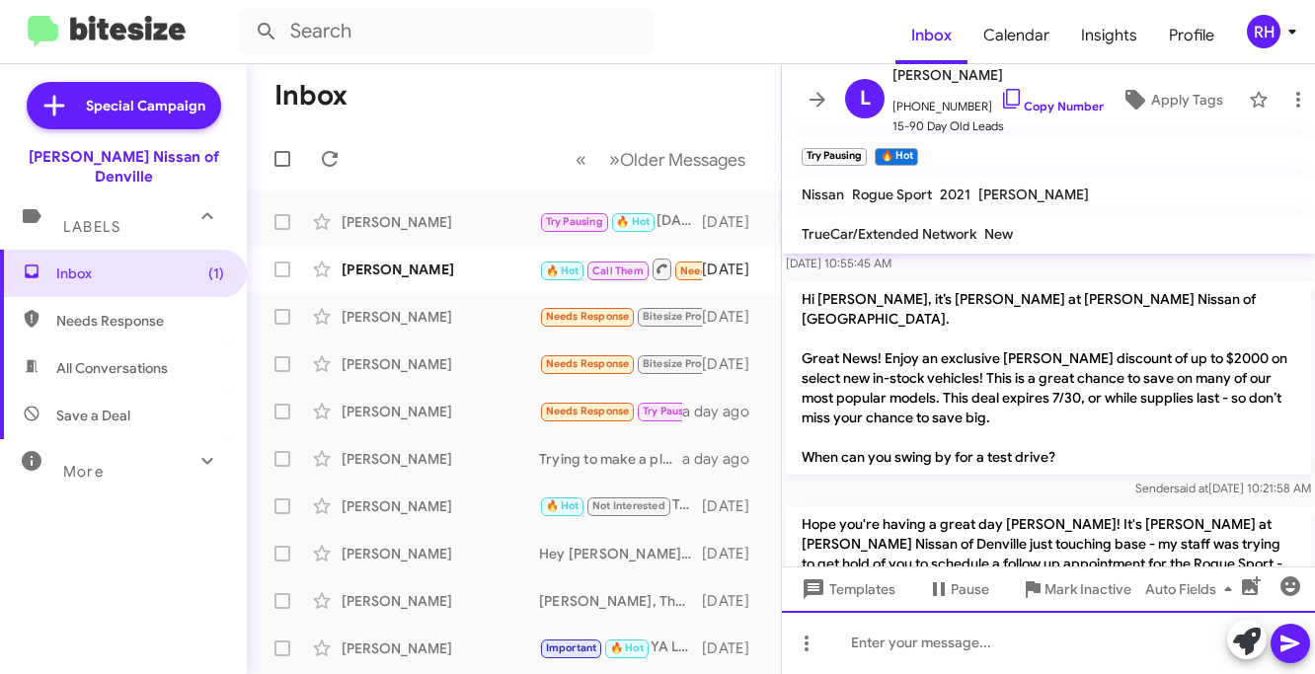
click at [871, 644] on div at bounding box center [1048, 642] width 533 height 63
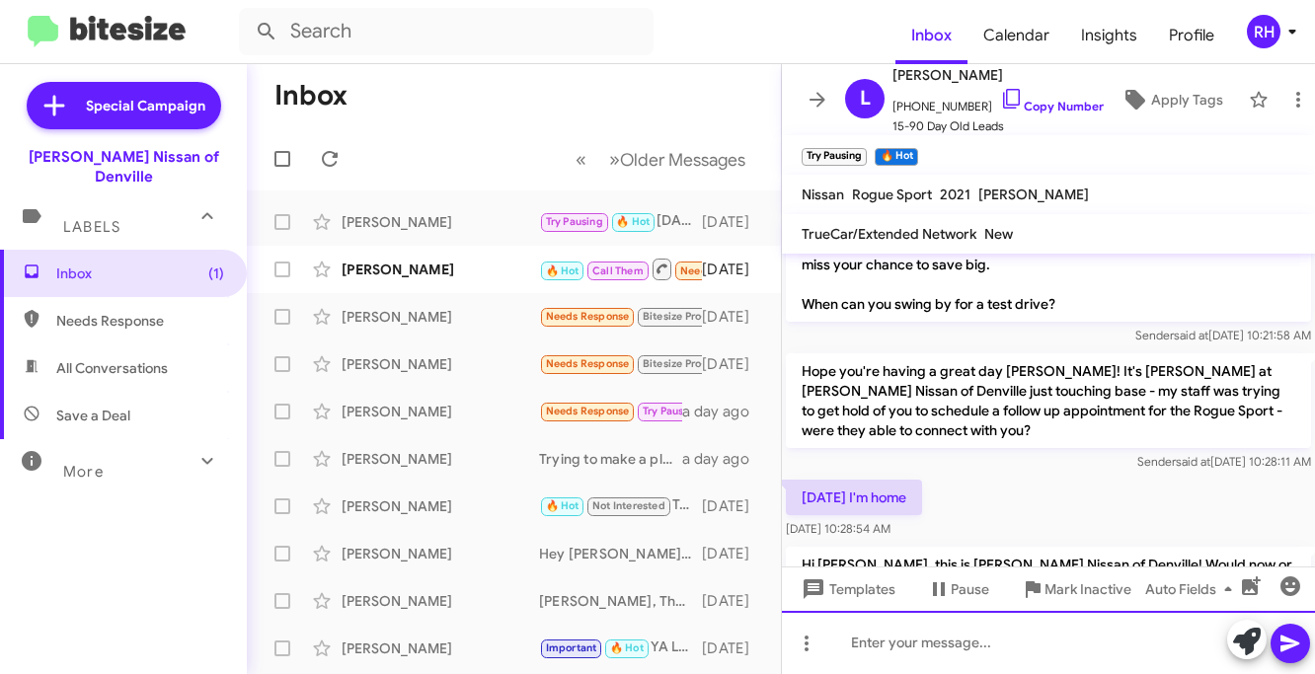
scroll to position [1821, 0]
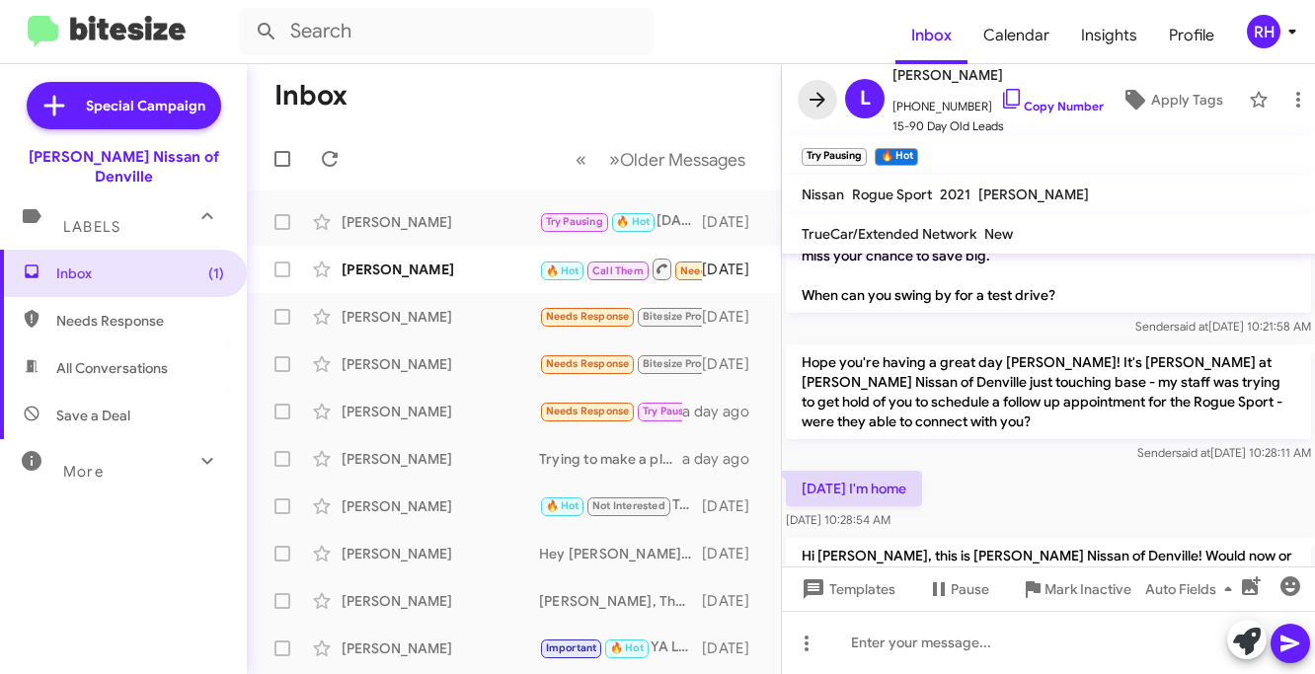
click at [810, 88] on icon at bounding box center [818, 100] width 24 height 24
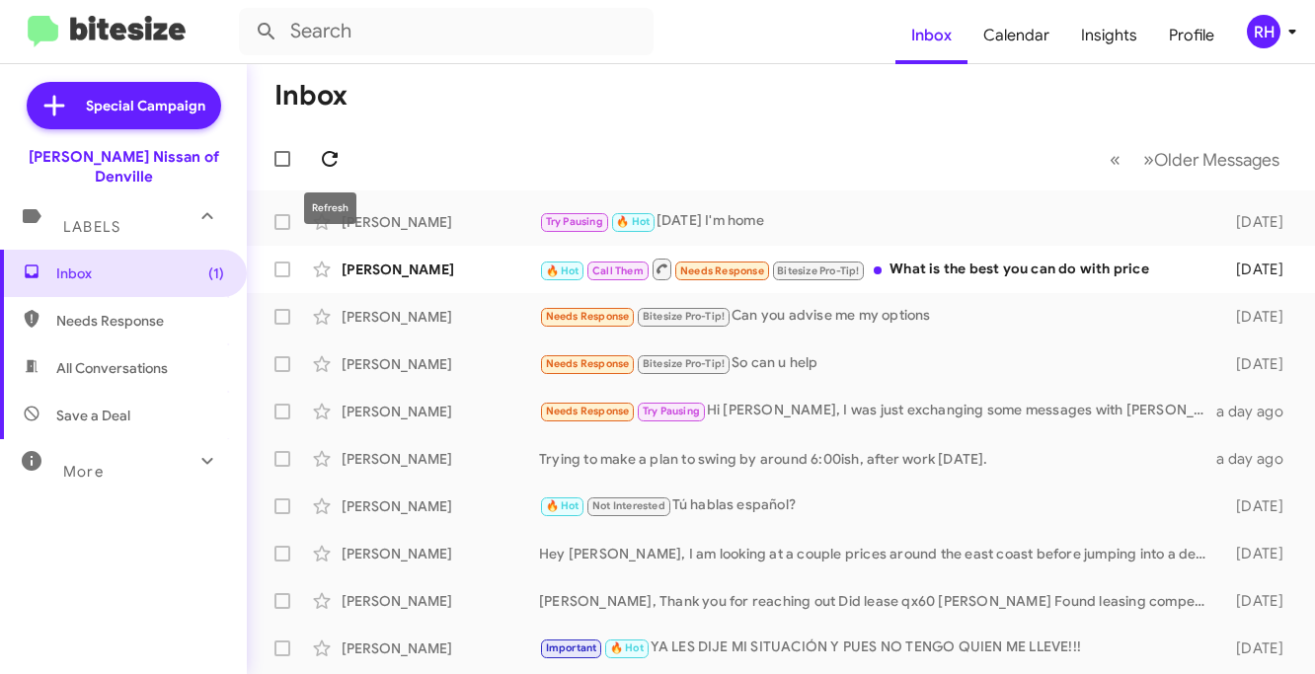
click at [325, 164] on icon at bounding box center [330, 159] width 16 height 16
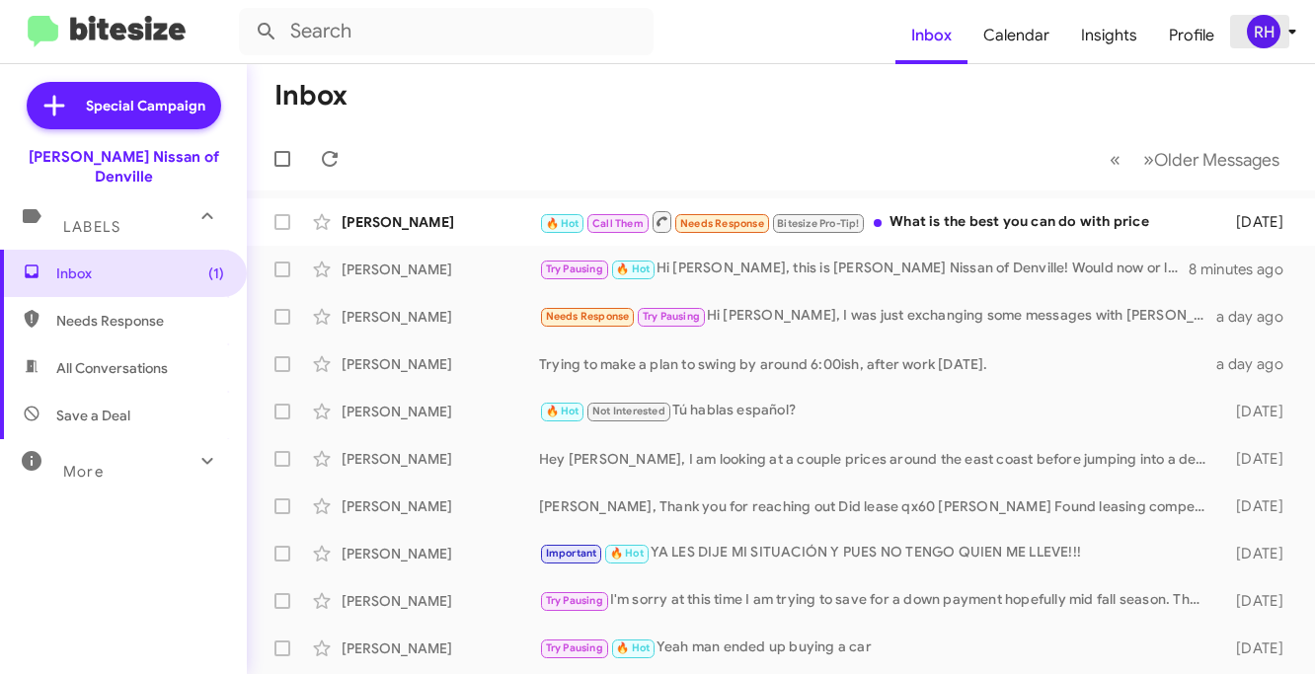
click at [1274, 23] on div "RH" at bounding box center [1264, 32] width 34 height 34
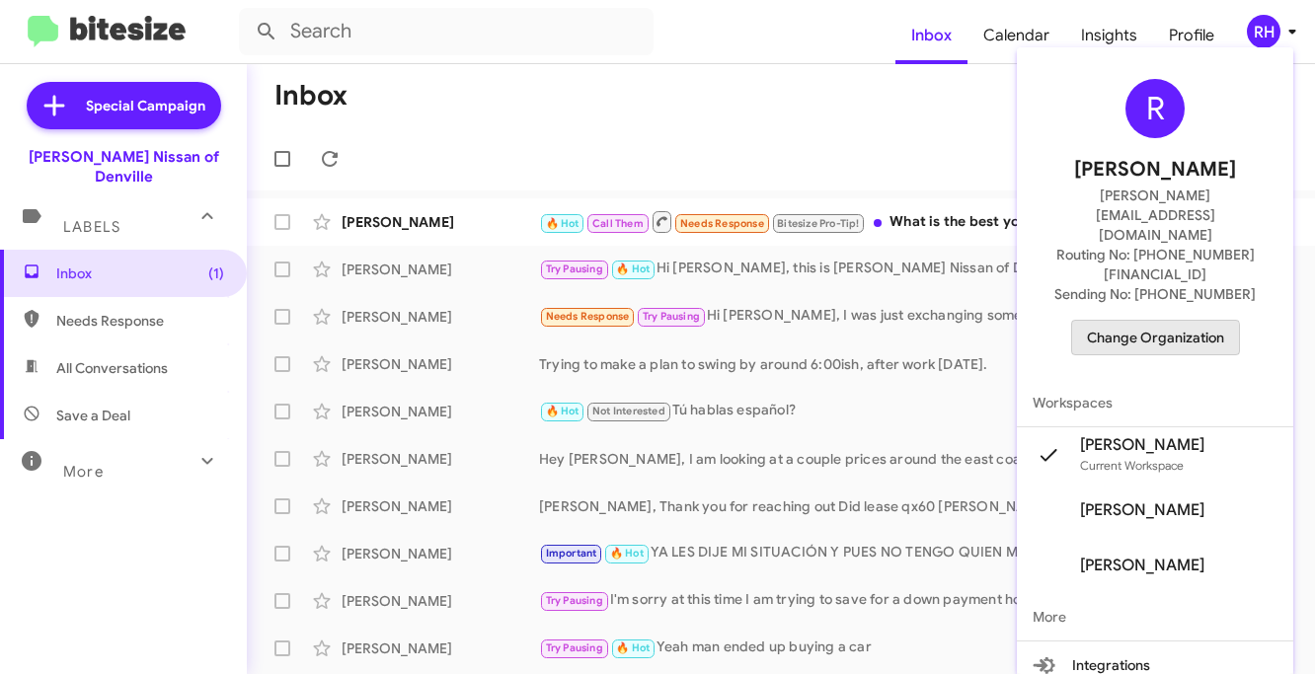
click at [1168, 321] on span "Change Organization" at bounding box center [1155, 338] width 137 height 34
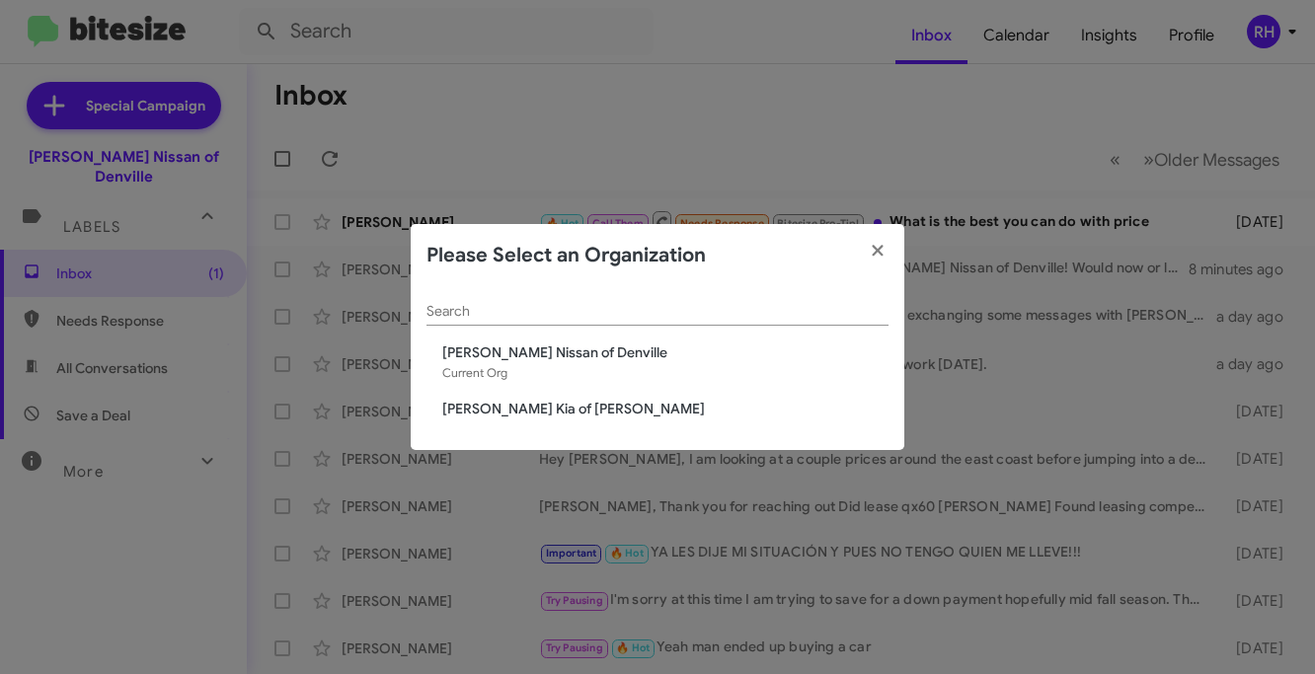
click at [548, 409] on span "[PERSON_NAME] Kia of [PERSON_NAME]" at bounding box center [665, 409] width 446 height 20
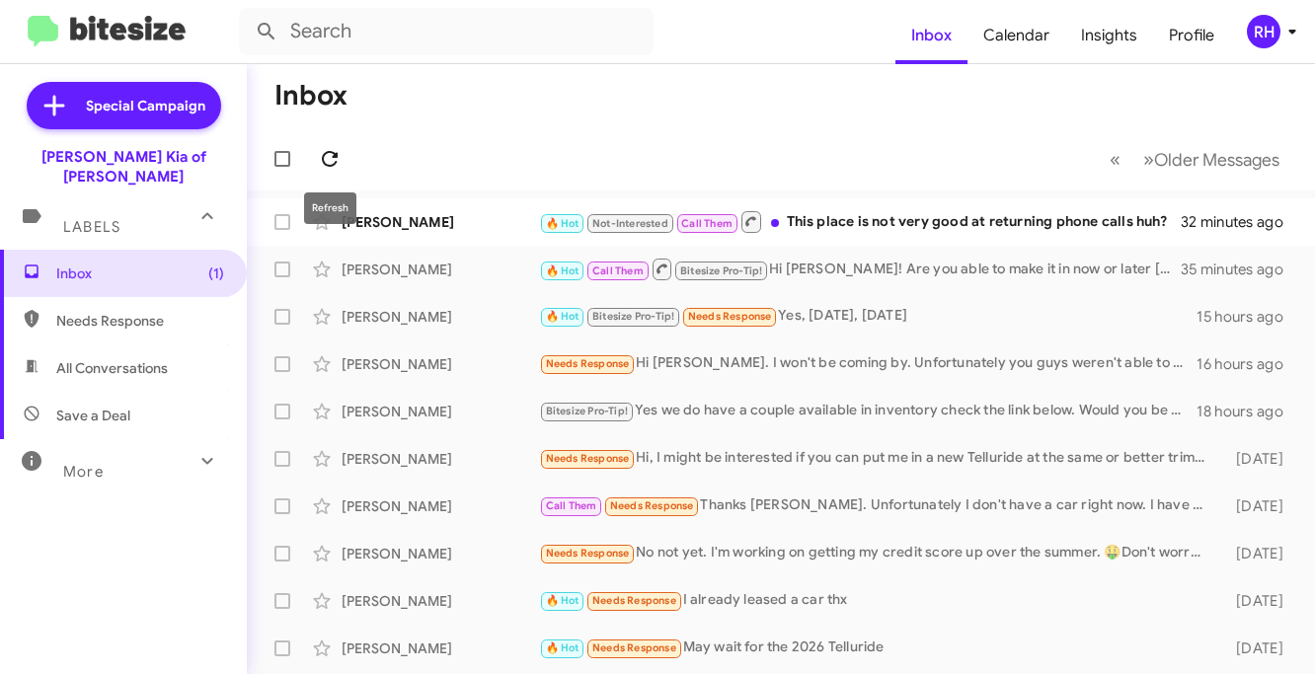
click at [330, 165] on icon at bounding box center [330, 159] width 16 height 16
click at [861, 223] on div "🔥 Hot Not-Interested Call Them This place is not very good at returning phone c…" at bounding box center [879, 221] width 681 height 25
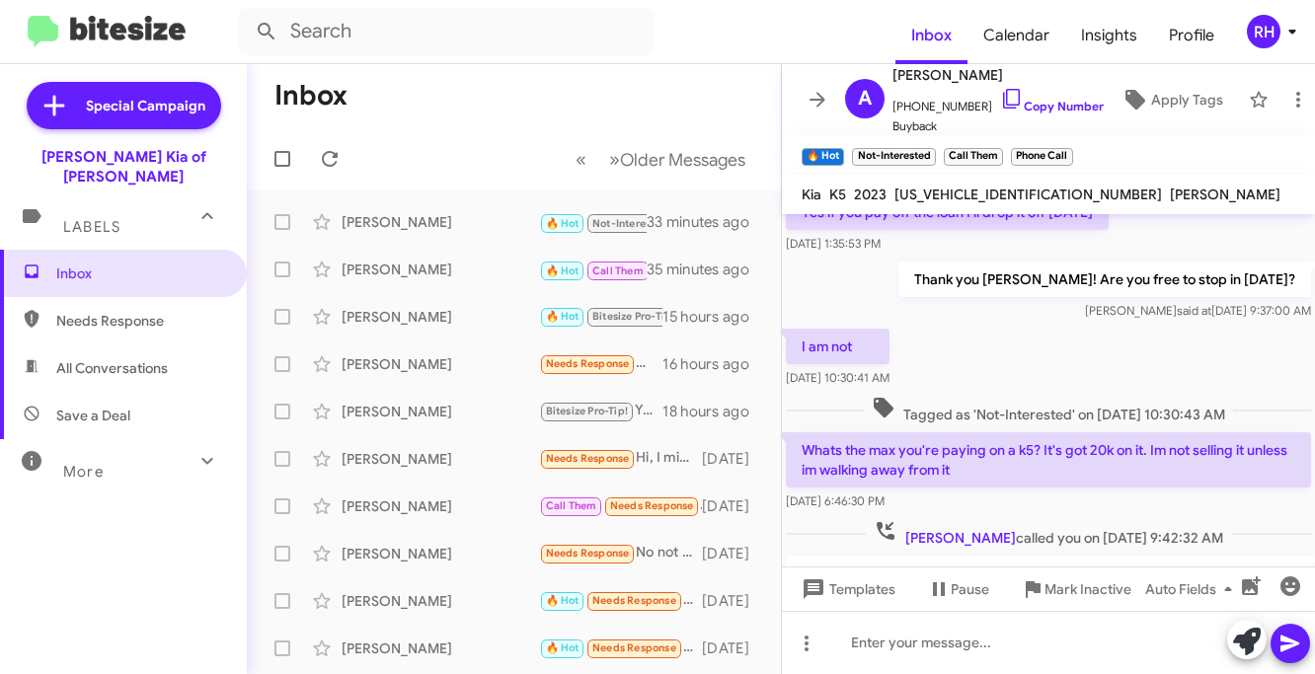
scroll to position [185, 0]
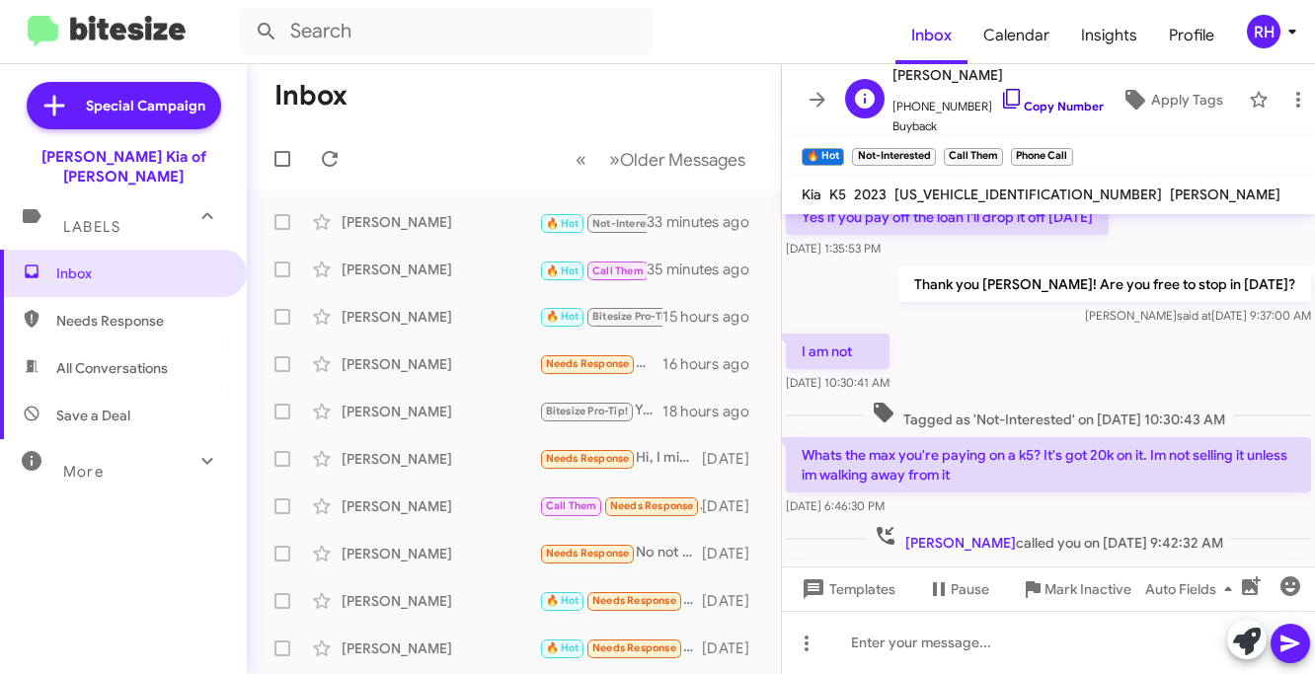
click at [1000, 100] on icon at bounding box center [1012, 99] width 24 height 24
drag, startPoint x: 891, startPoint y: 75, endPoint x: 987, endPoint y: 72, distance: 96.8
click at [987, 73] on div "A Allison Martin +18622930211 Copy Number Buyback" at bounding box center [970, 99] width 267 height 73
copy span "[PERSON_NAME]"
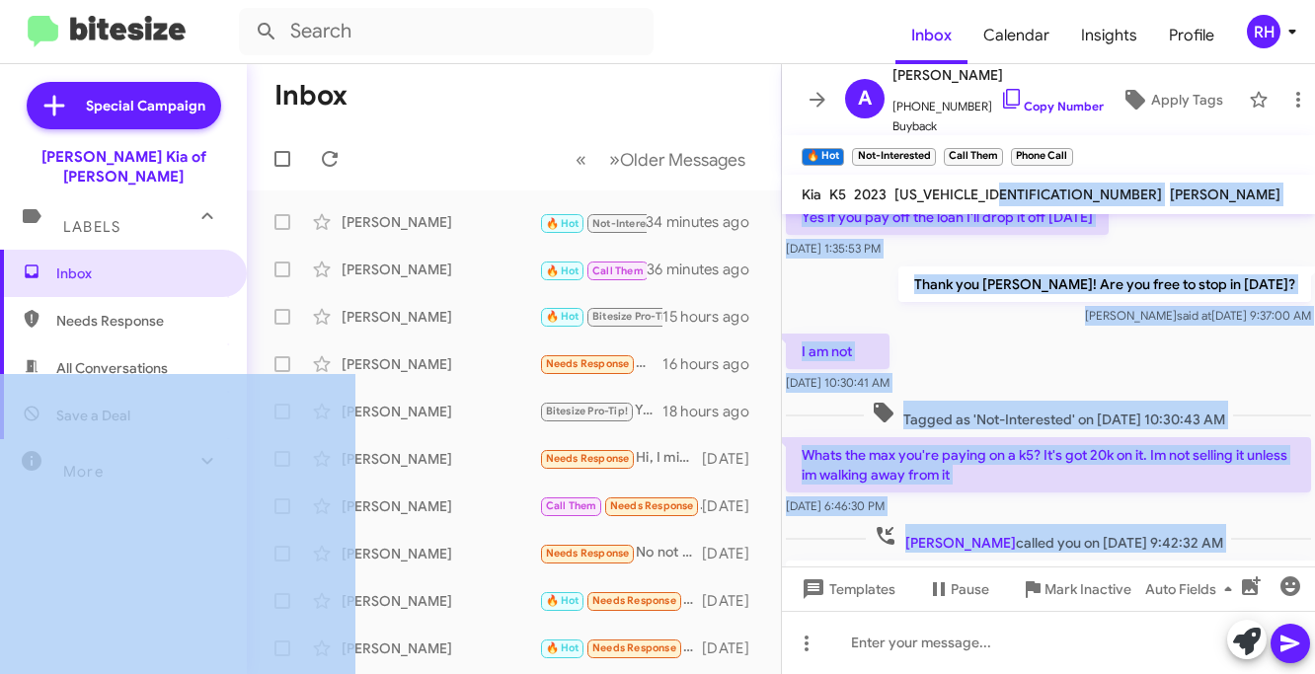
drag, startPoint x: 796, startPoint y: 197, endPoint x: 1005, endPoint y: 196, distance: 209.3
click at [903, 207] on mat-toolbar "Kia K5 2023 5XXG14J23PG228232 Steven Goggins" at bounding box center [1048, 194] width 533 height 39
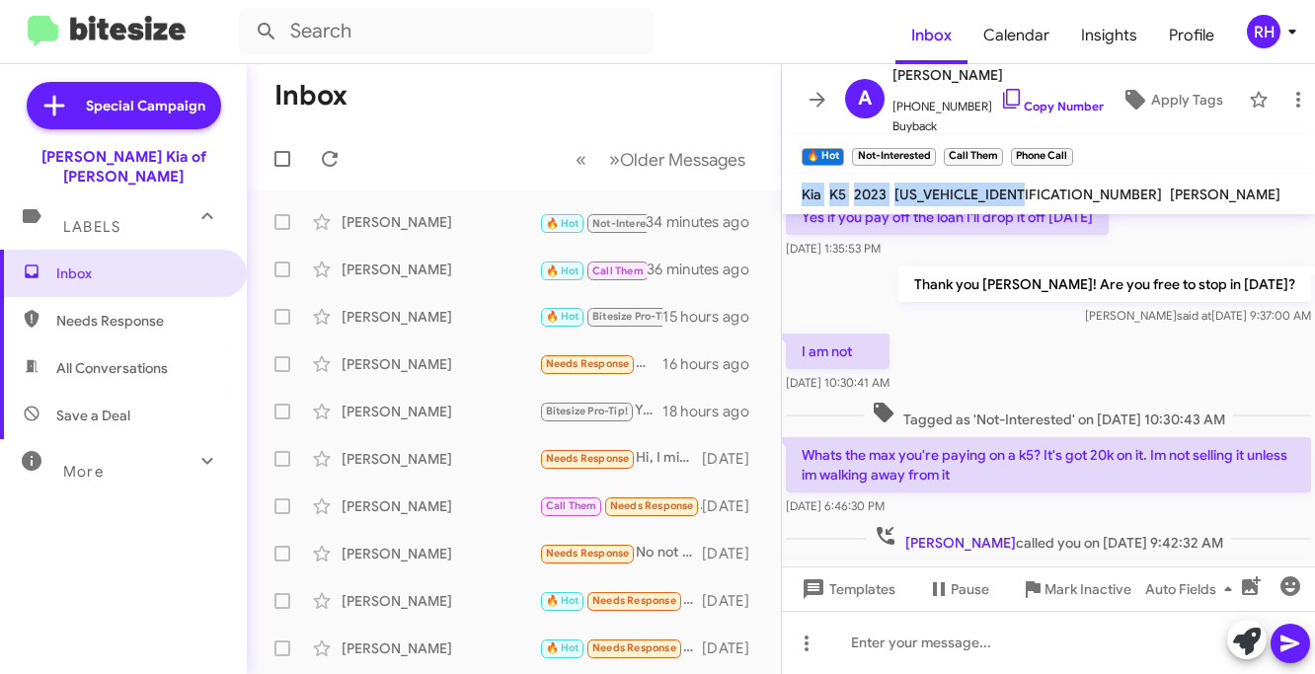
drag, startPoint x: 803, startPoint y: 194, endPoint x: 1031, endPoint y: 188, distance: 228.2
click at [1031, 188] on div "Kia K5 2023 5XXG14J23PG228232 Steven Goggins" at bounding box center [1041, 195] width 487 height 24
copy div "Kia K5 2023 5XXG14J23PG228232"
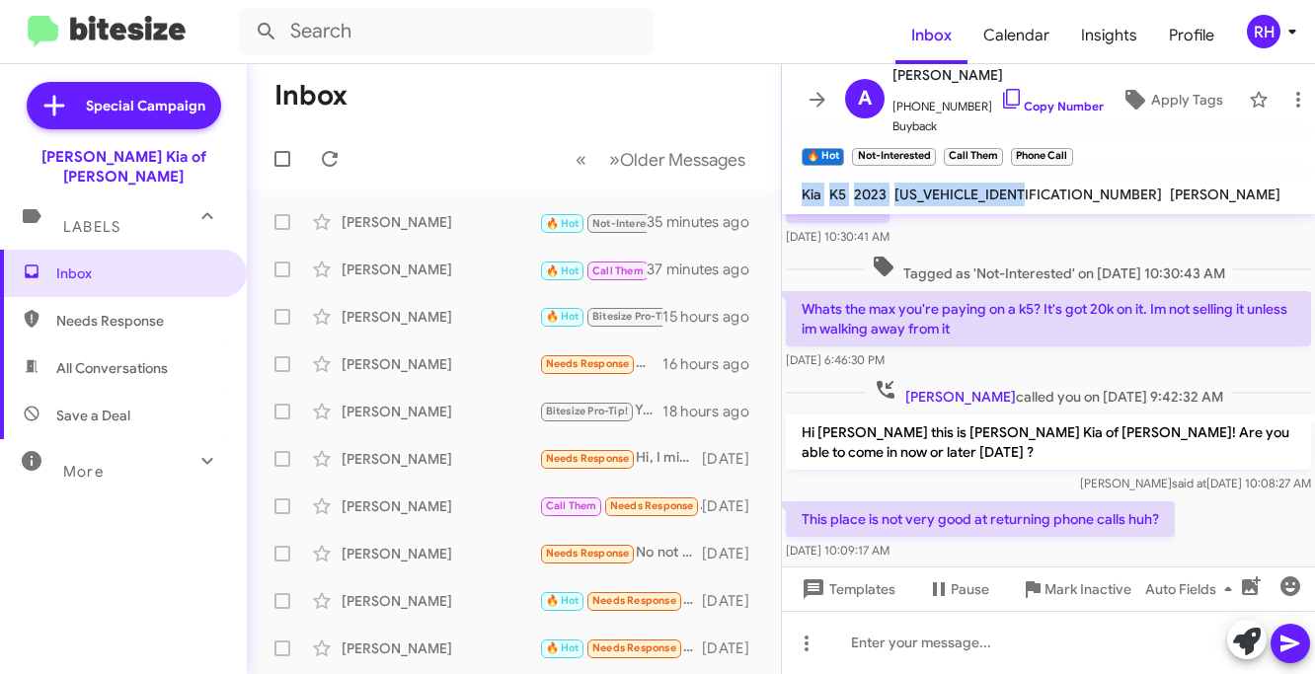
scroll to position [354, 0]
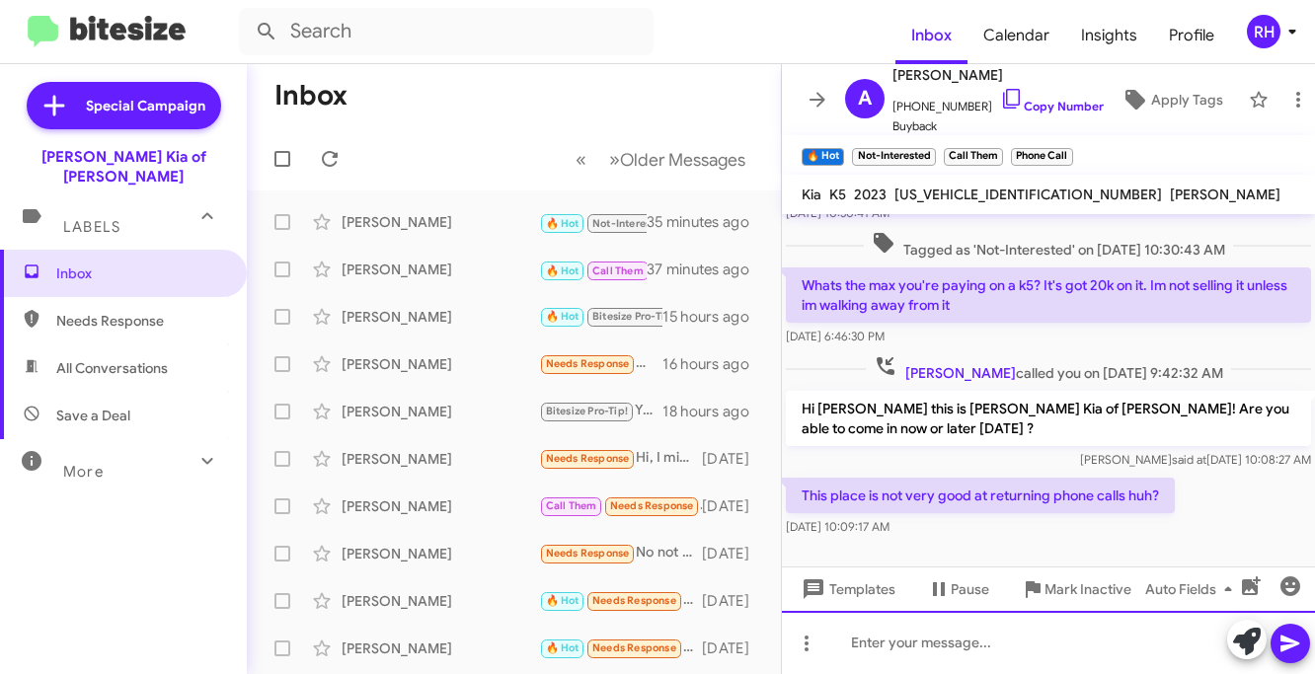
click at [863, 642] on div at bounding box center [1048, 642] width 533 height 63
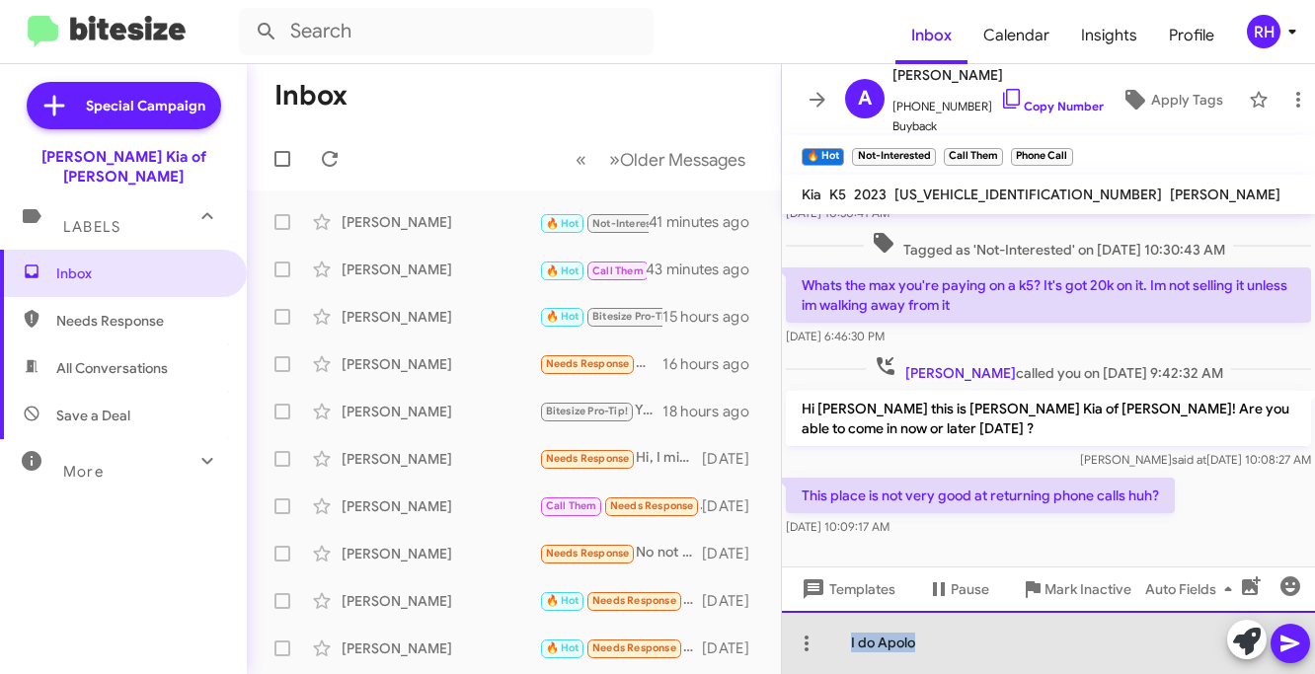
drag, startPoint x: 847, startPoint y: 641, endPoint x: 972, endPoint y: 636, distance: 124.5
click at [973, 639] on div "I do Apolo" at bounding box center [1048, 642] width 533 height 63
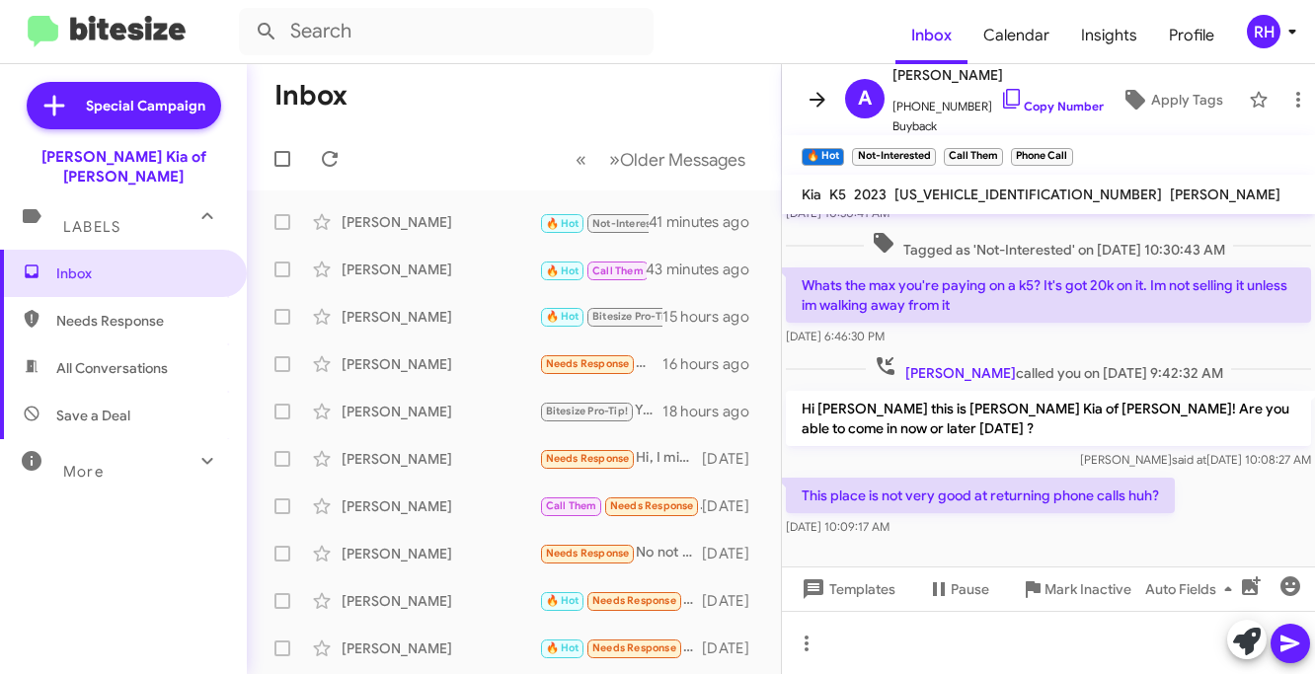
click at [815, 95] on icon at bounding box center [818, 100] width 24 height 24
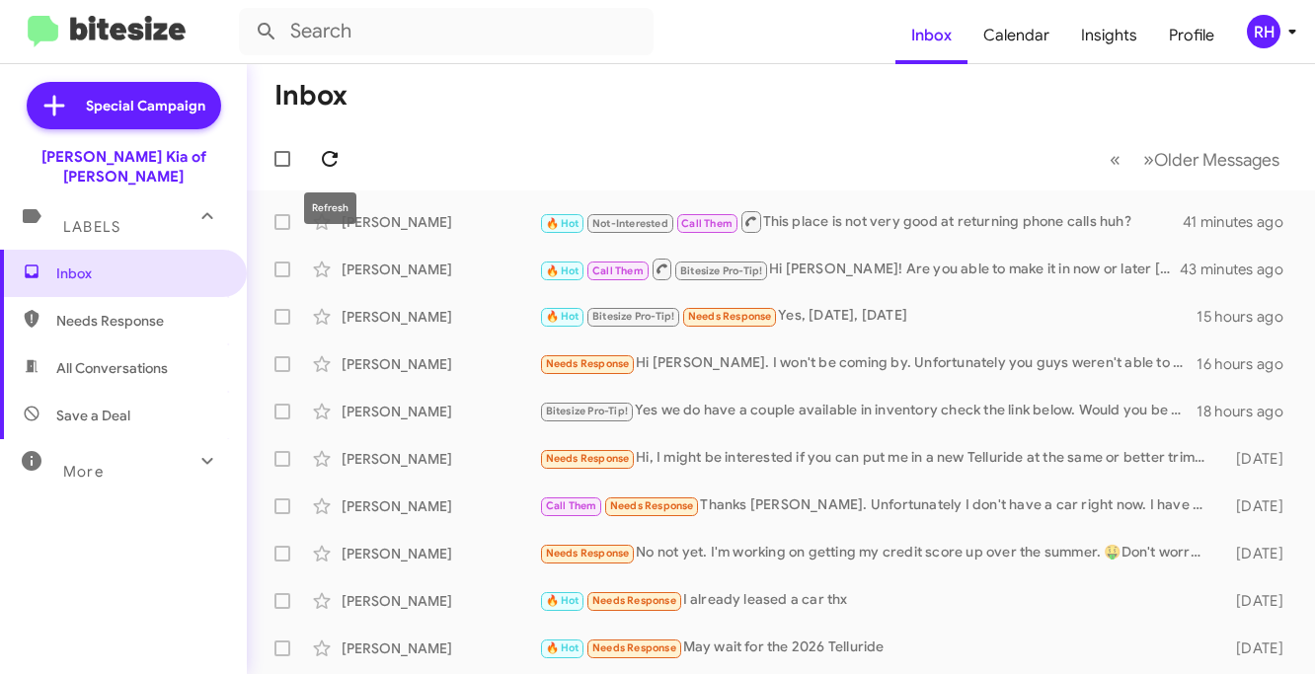
click at [333, 158] on icon at bounding box center [330, 159] width 24 height 24
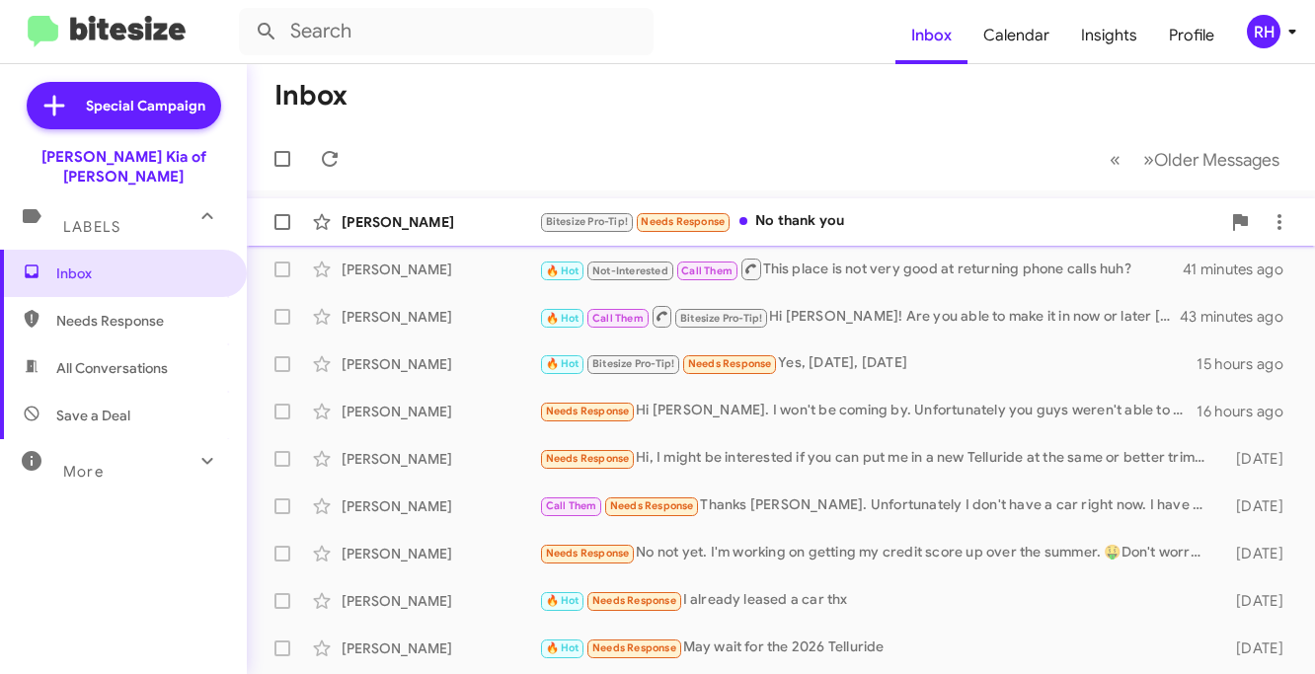
click at [825, 214] on div "Bitesize Pro-Tip! Needs Response No thank you" at bounding box center [879, 221] width 681 height 23
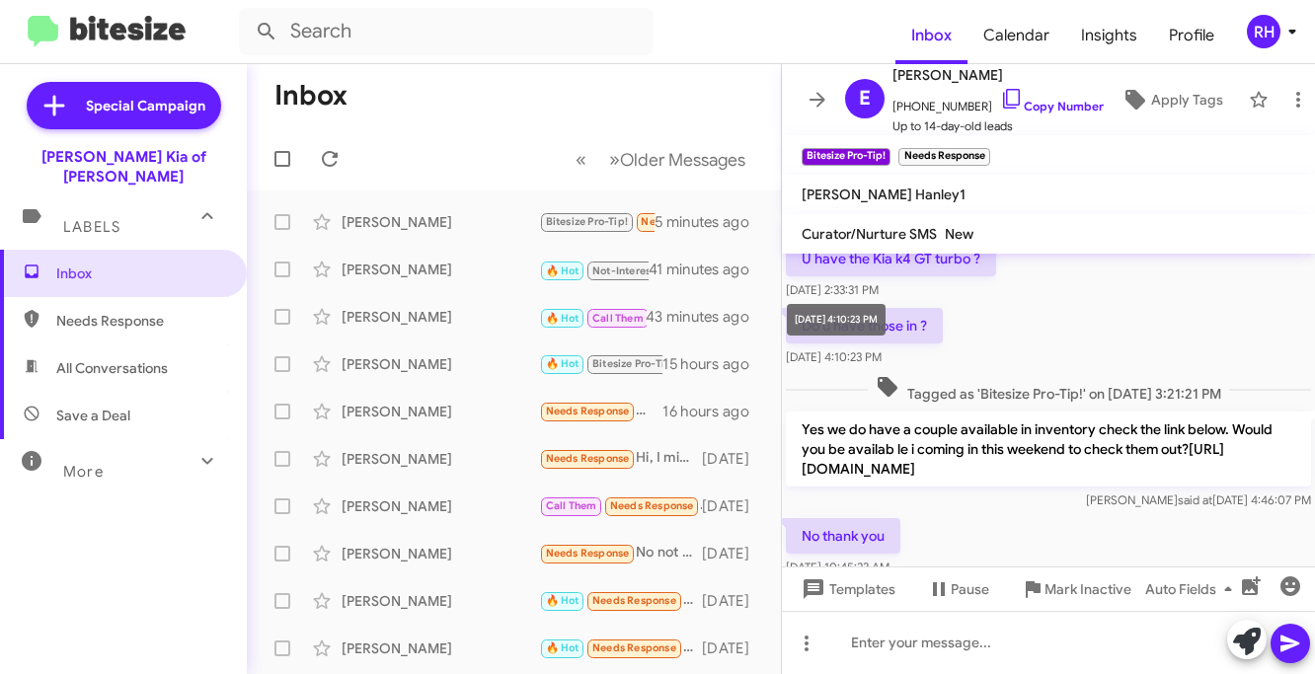
scroll to position [260, 0]
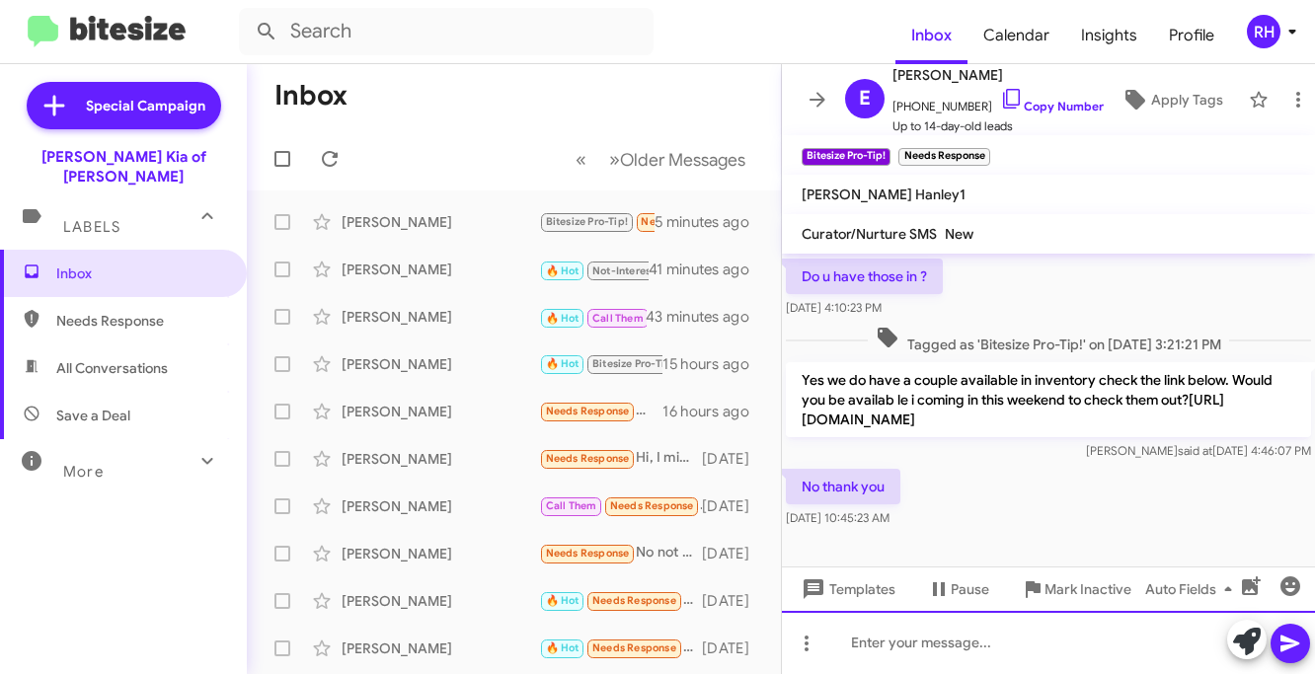
click at [849, 652] on div at bounding box center [1048, 642] width 533 height 63
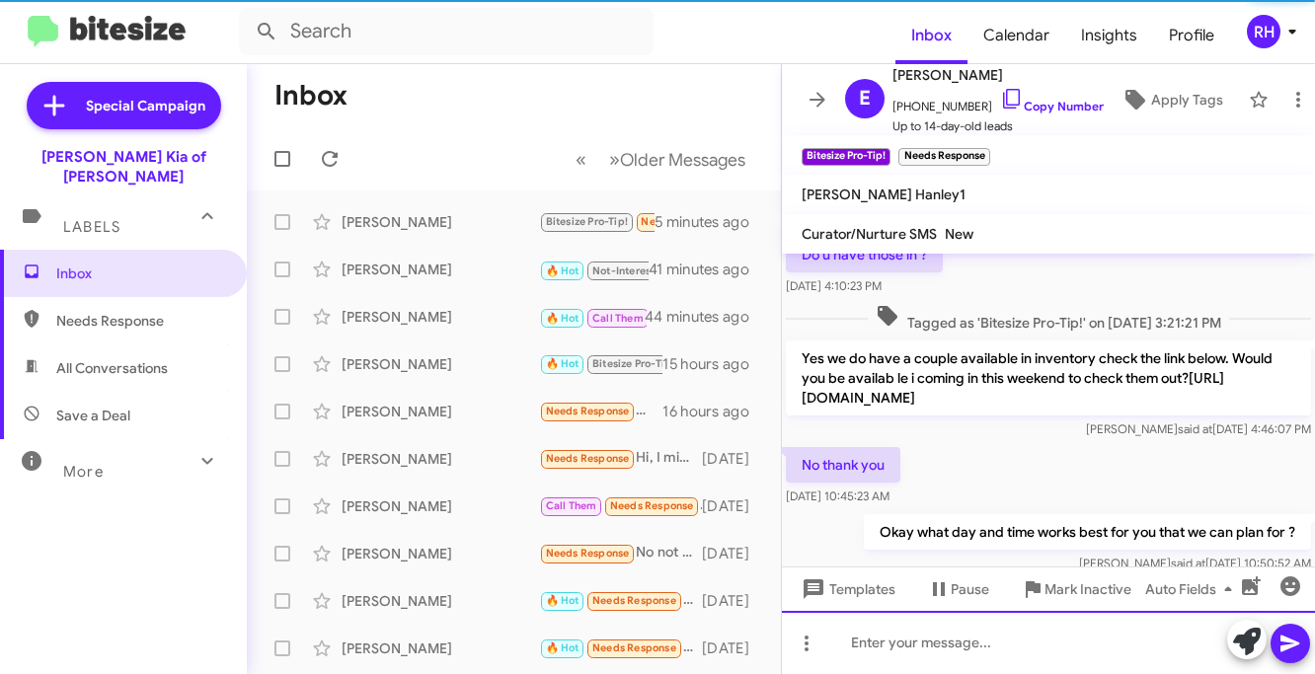
scroll to position [332, 0]
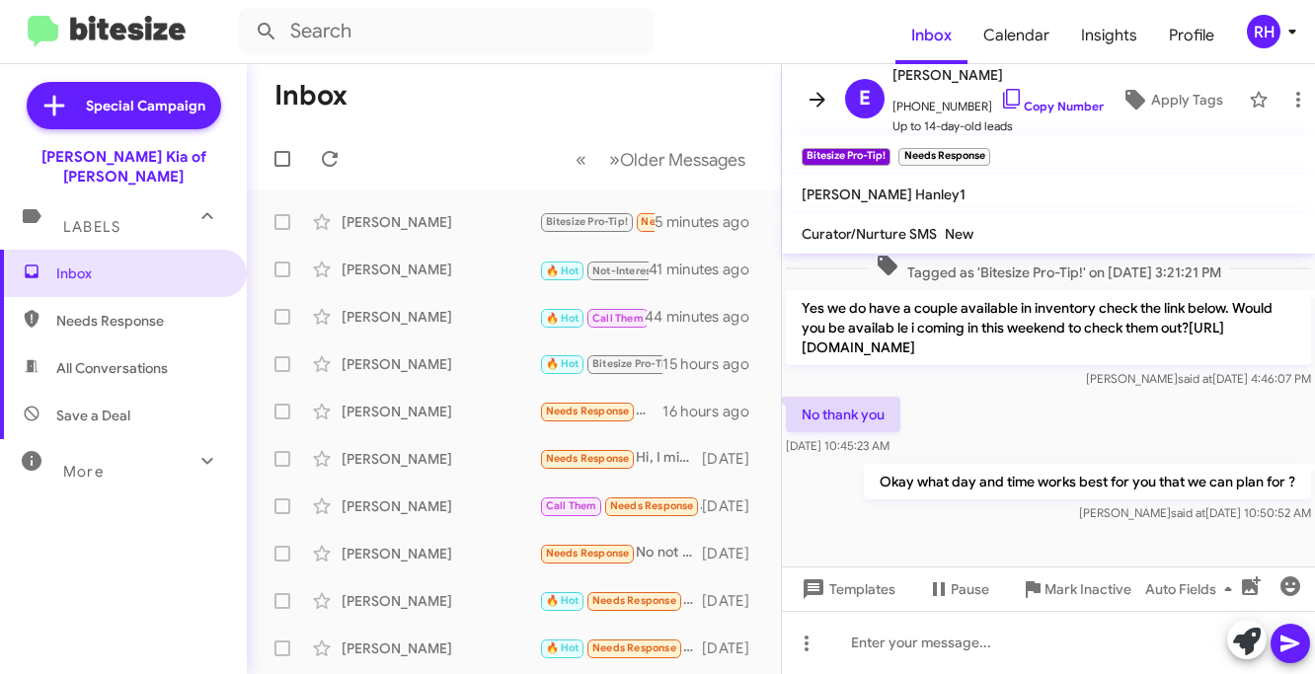
click at [810, 96] on icon at bounding box center [818, 100] width 24 height 24
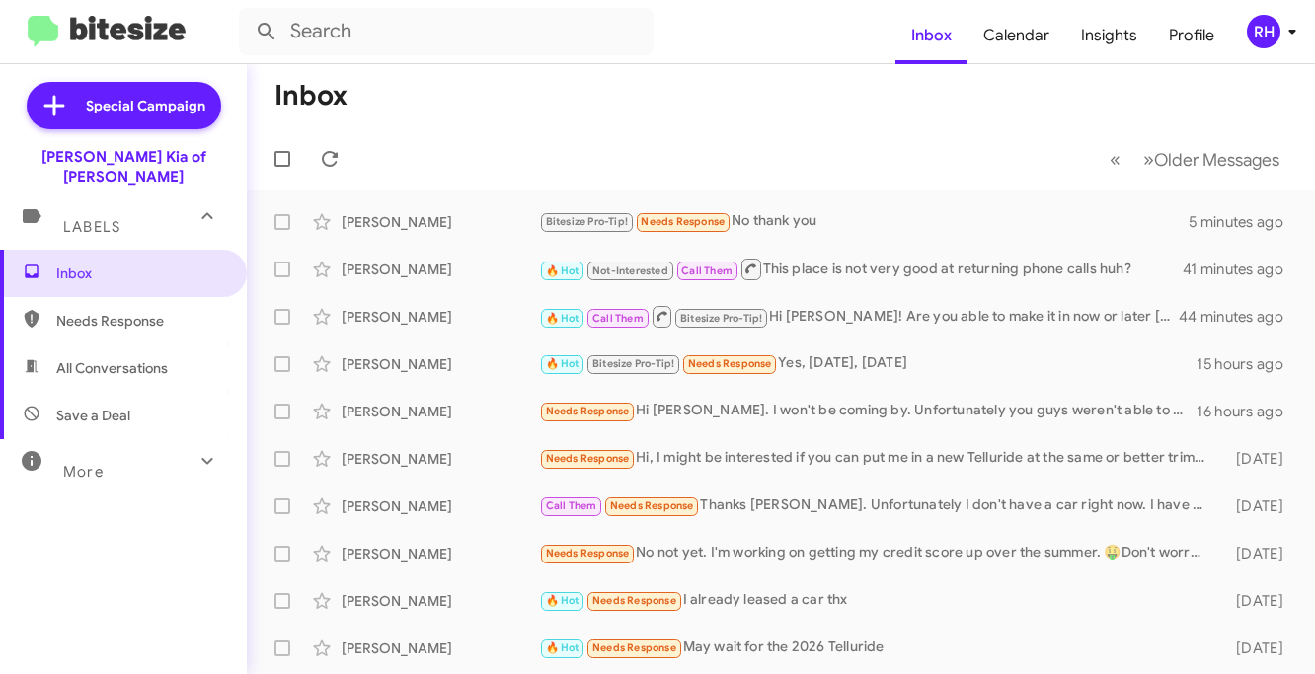
click at [1260, 35] on div "RH" at bounding box center [1264, 32] width 34 height 34
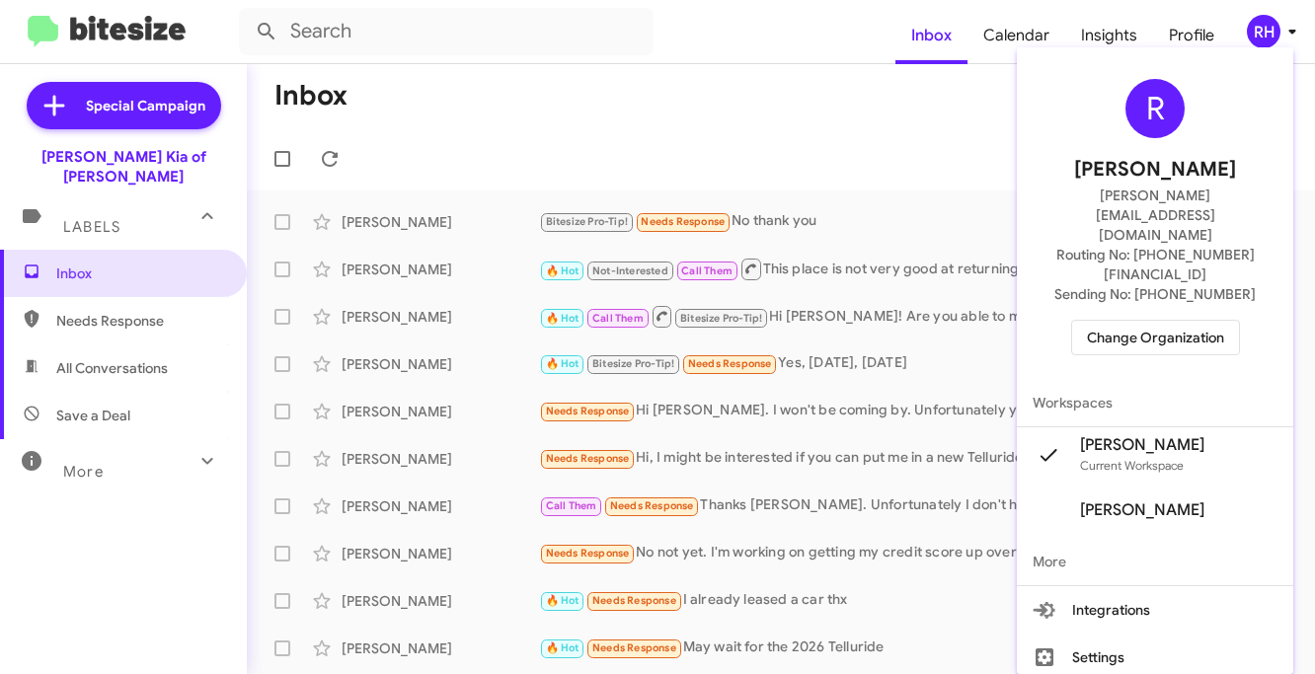
click at [1162, 321] on span "Change Organization" at bounding box center [1155, 338] width 137 height 34
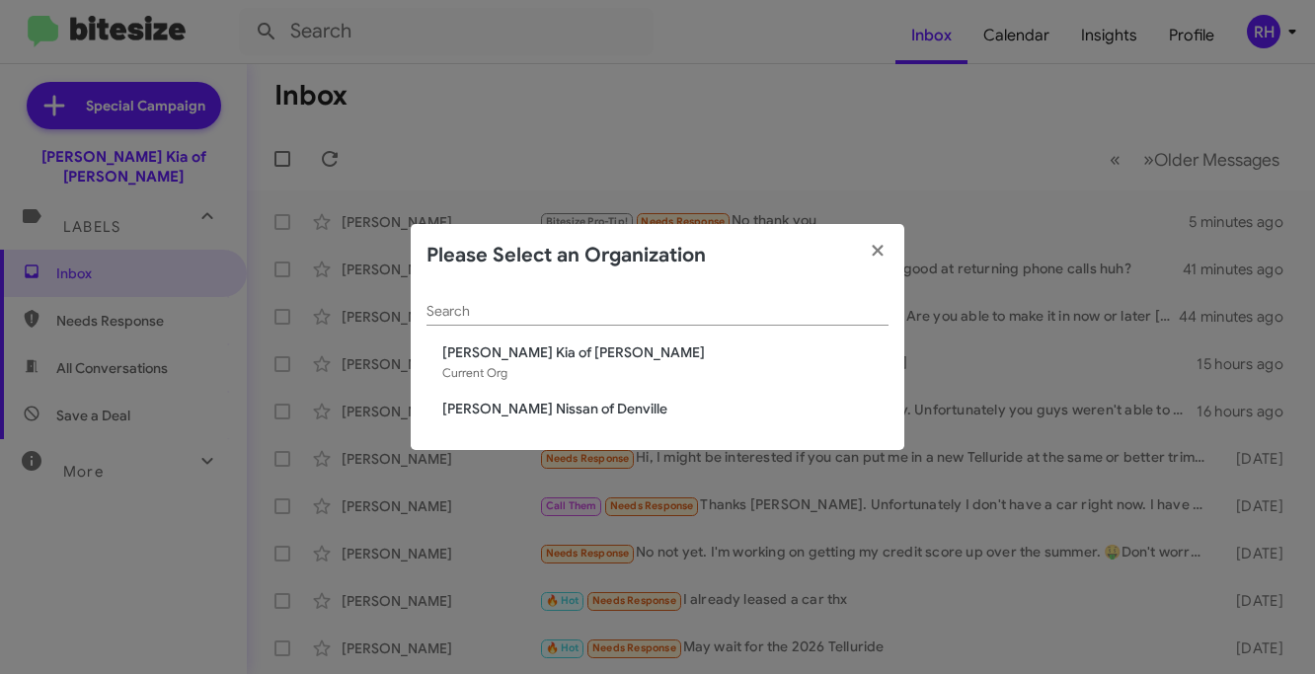
click at [509, 414] on span "Nielsen Nissan of Denville" at bounding box center [665, 409] width 446 height 20
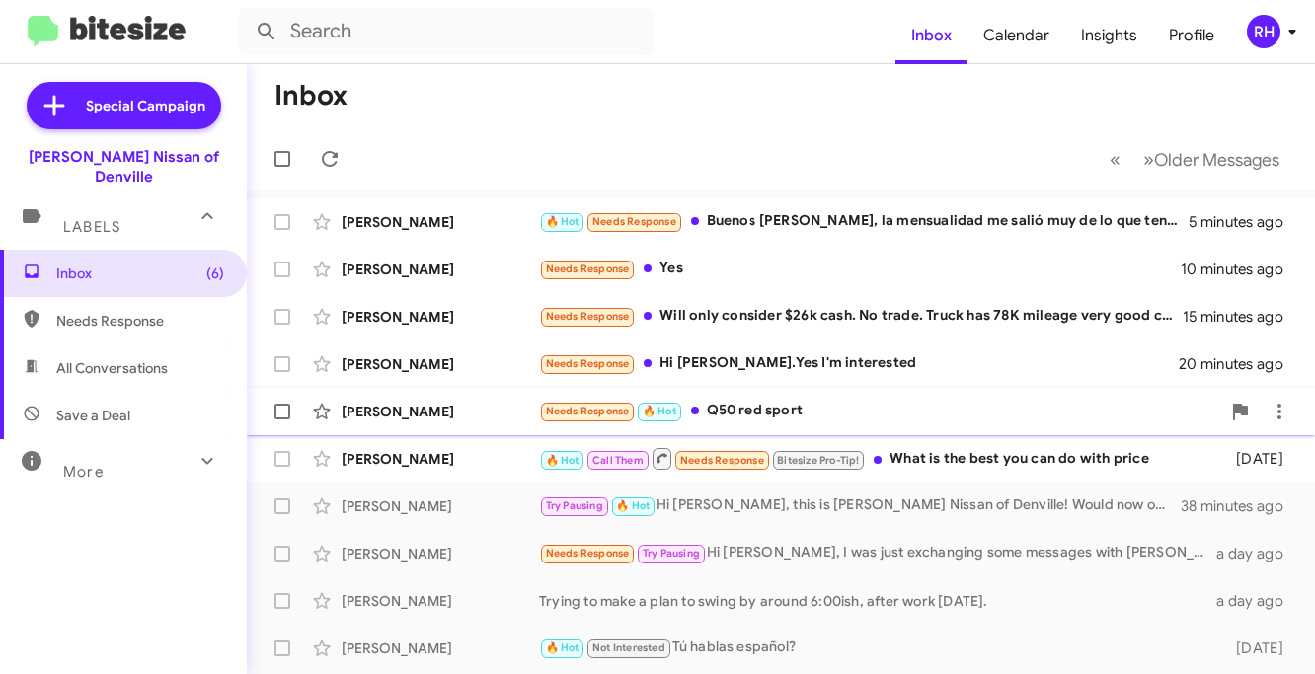
click at [789, 417] on div "Needs Response 🔥 Hot Q50 red sport" at bounding box center [879, 411] width 681 height 23
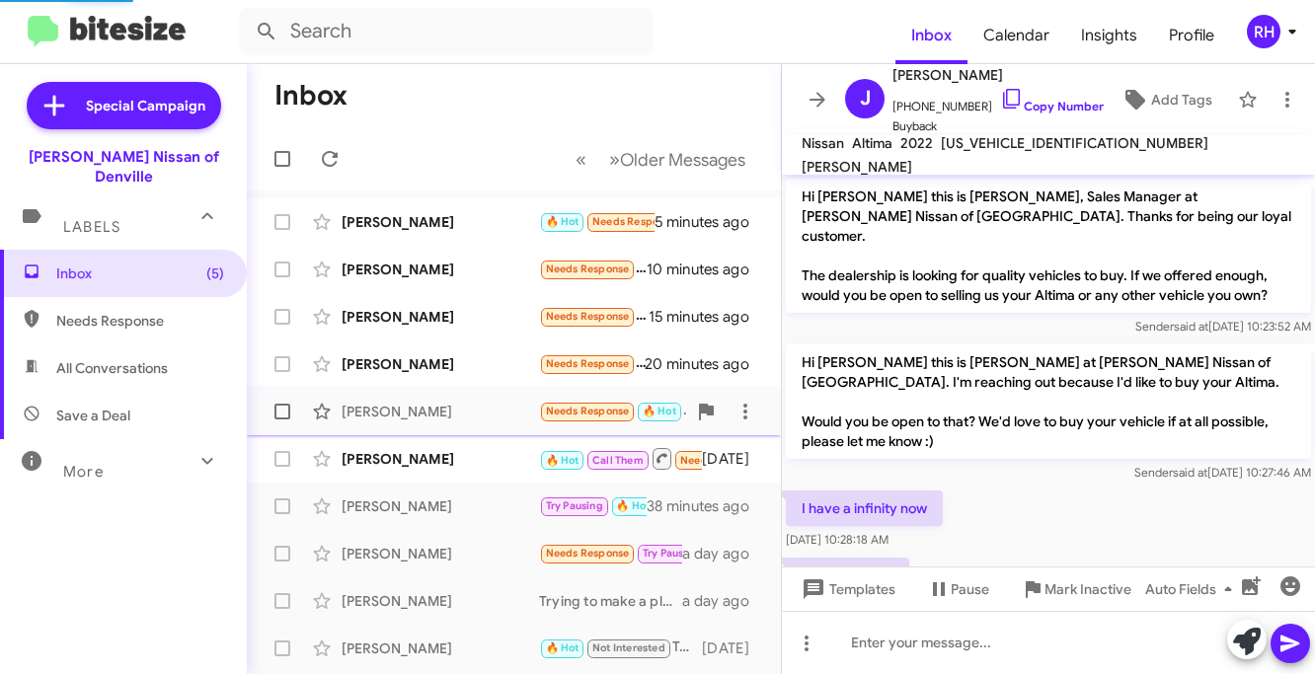
scroll to position [54, 0]
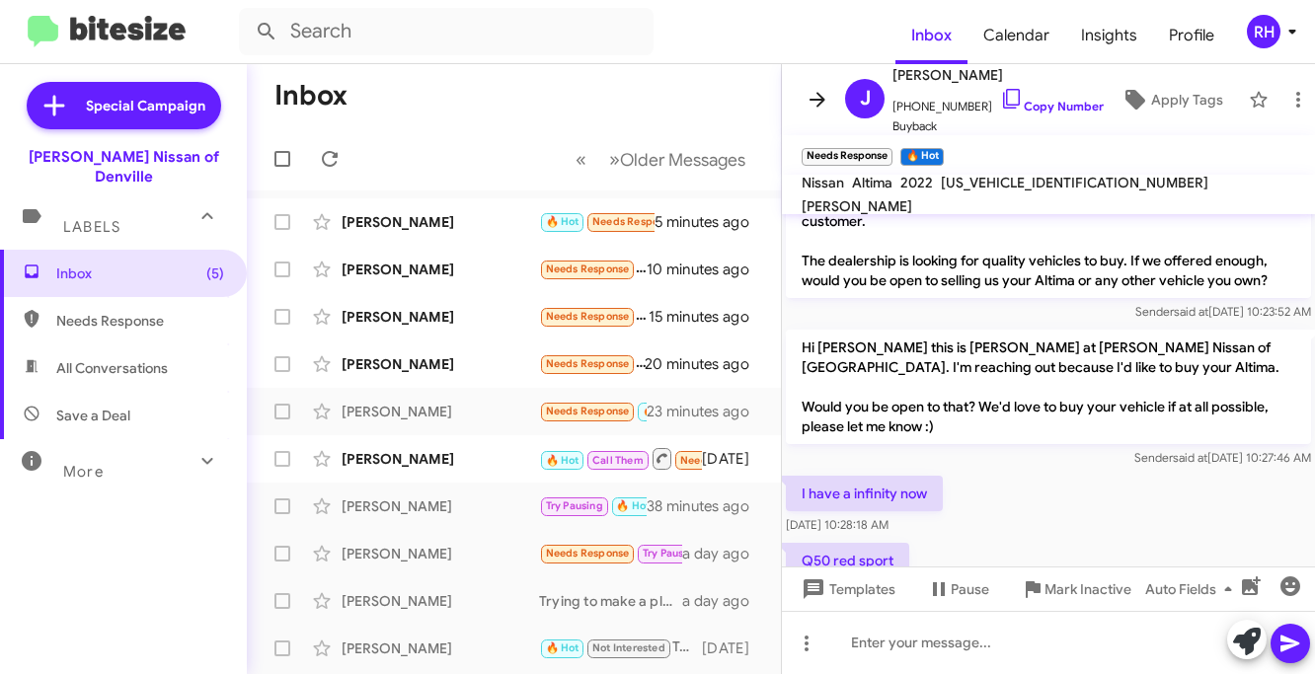
click at [812, 97] on icon at bounding box center [818, 100] width 24 height 24
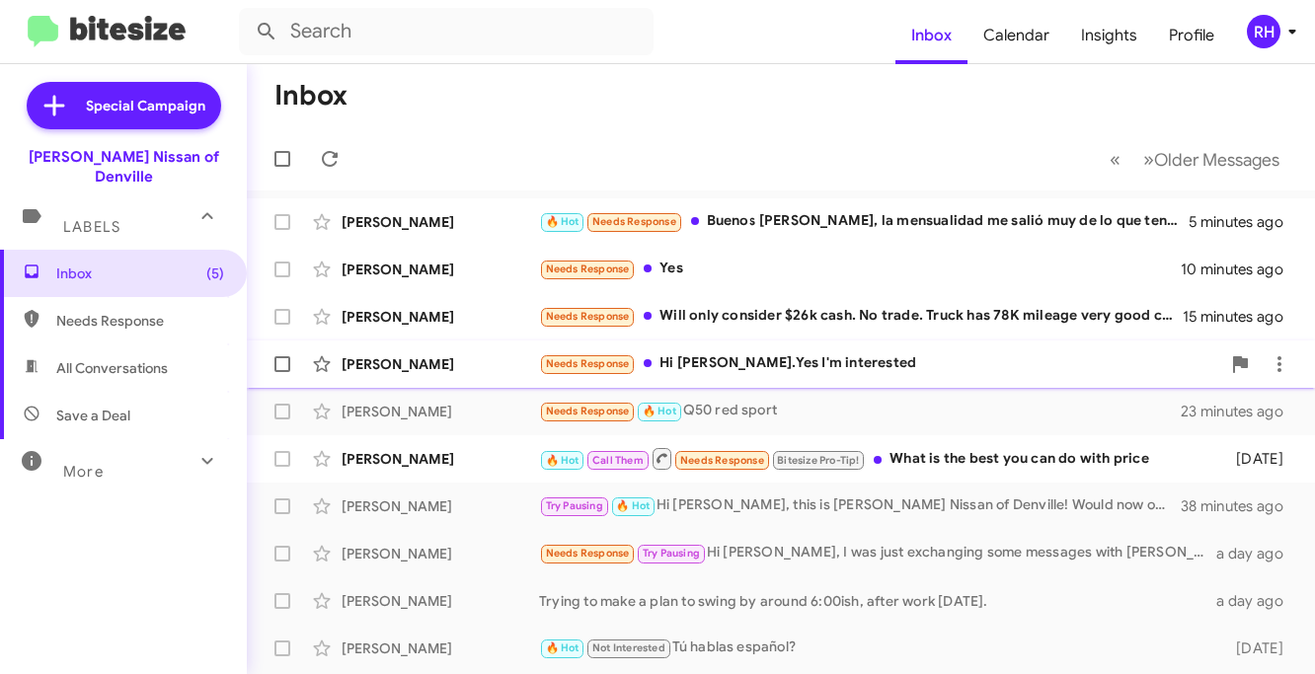
click at [771, 369] on div "Needs Response Hi Jorge.Yes I'm interested" at bounding box center [879, 363] width 681 height 23
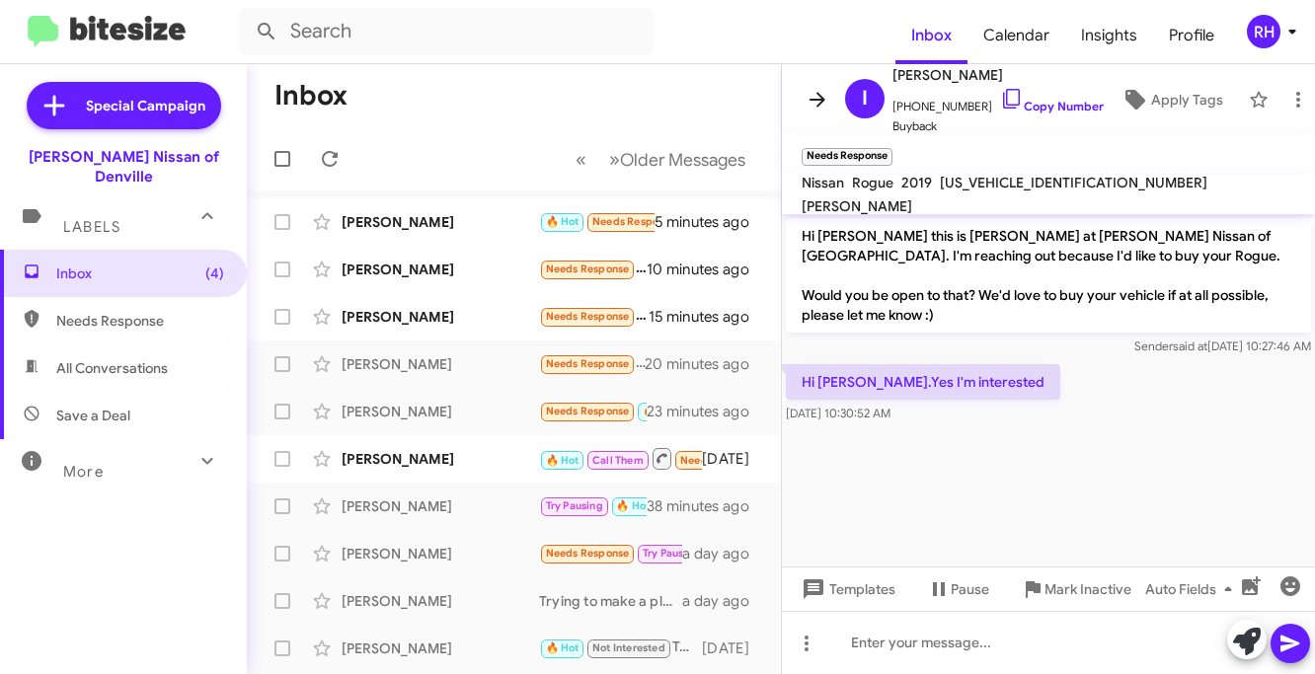
click at [803, 106] on span at bounding box center [817, 100] width 39 height 24
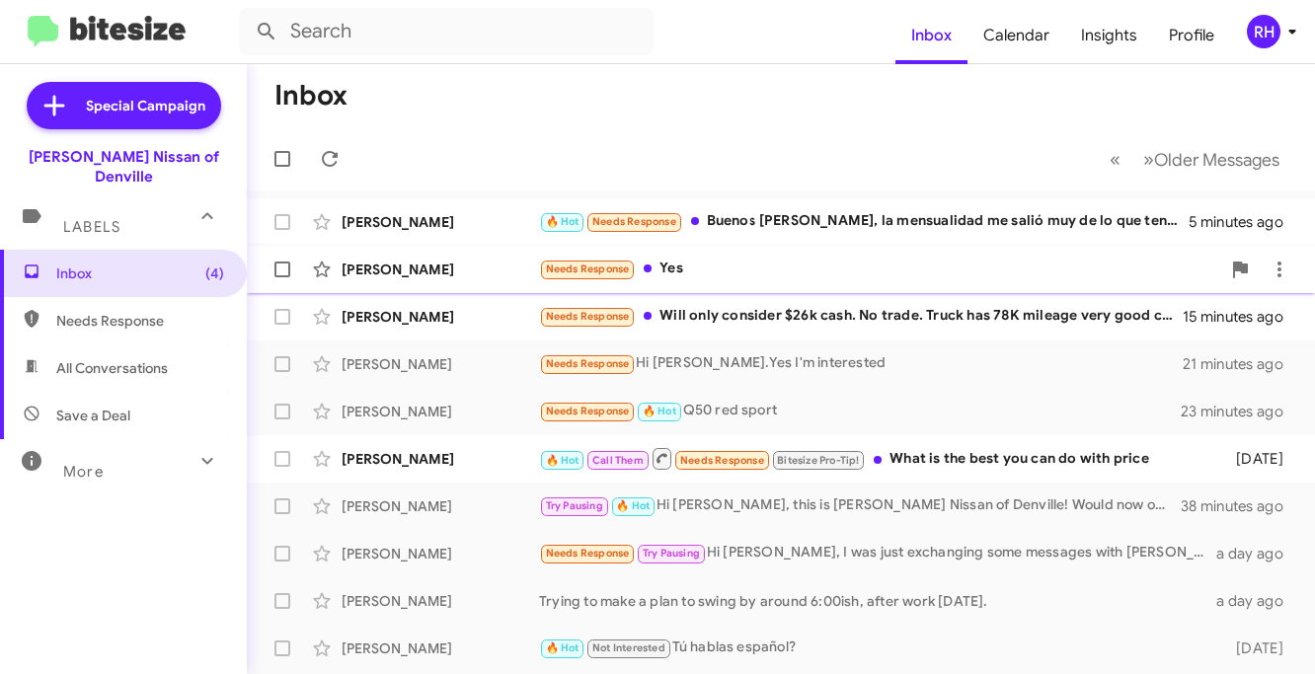
click at [749, 283] on div "Christopher Firzlaff Needs Response Yes 11 minutes ago" at bounding box center [781, 269] width 1037 height 39
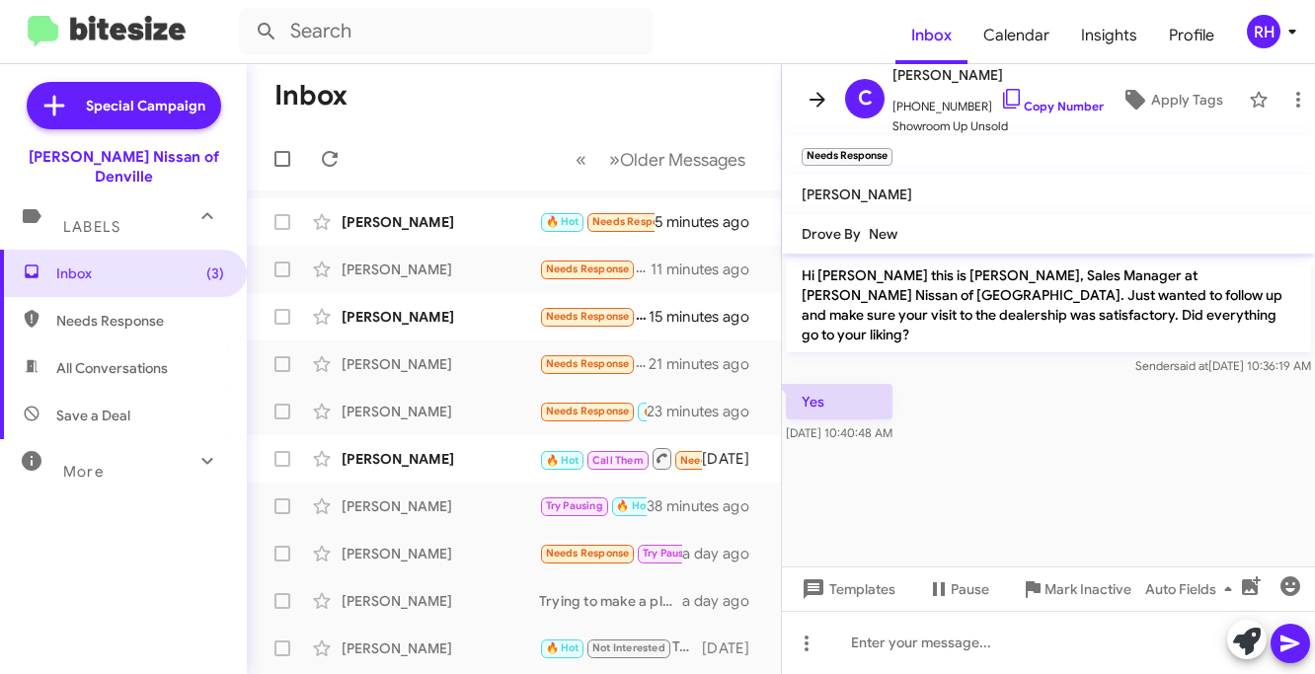
click at [808, 105] on icon at bounding box center [818, 100] width 24 height 24
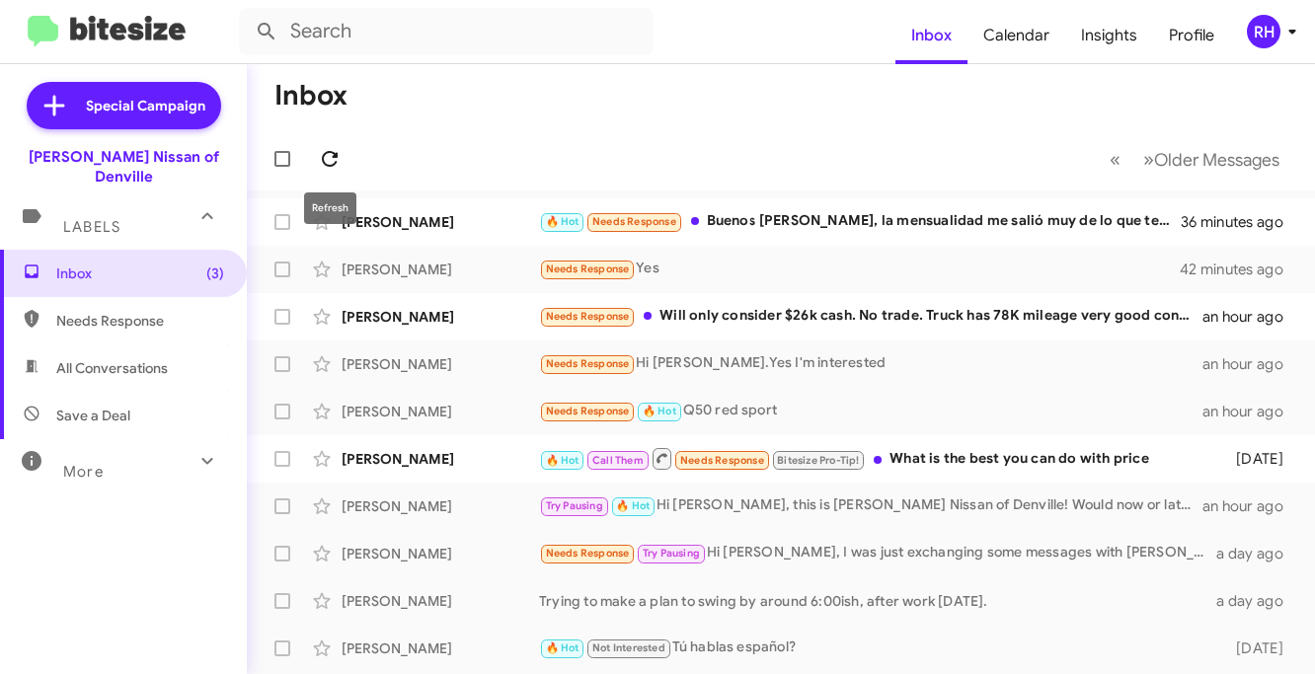
click at [337, 163] on icon at bounding box center [330, 159] width 24 height 24
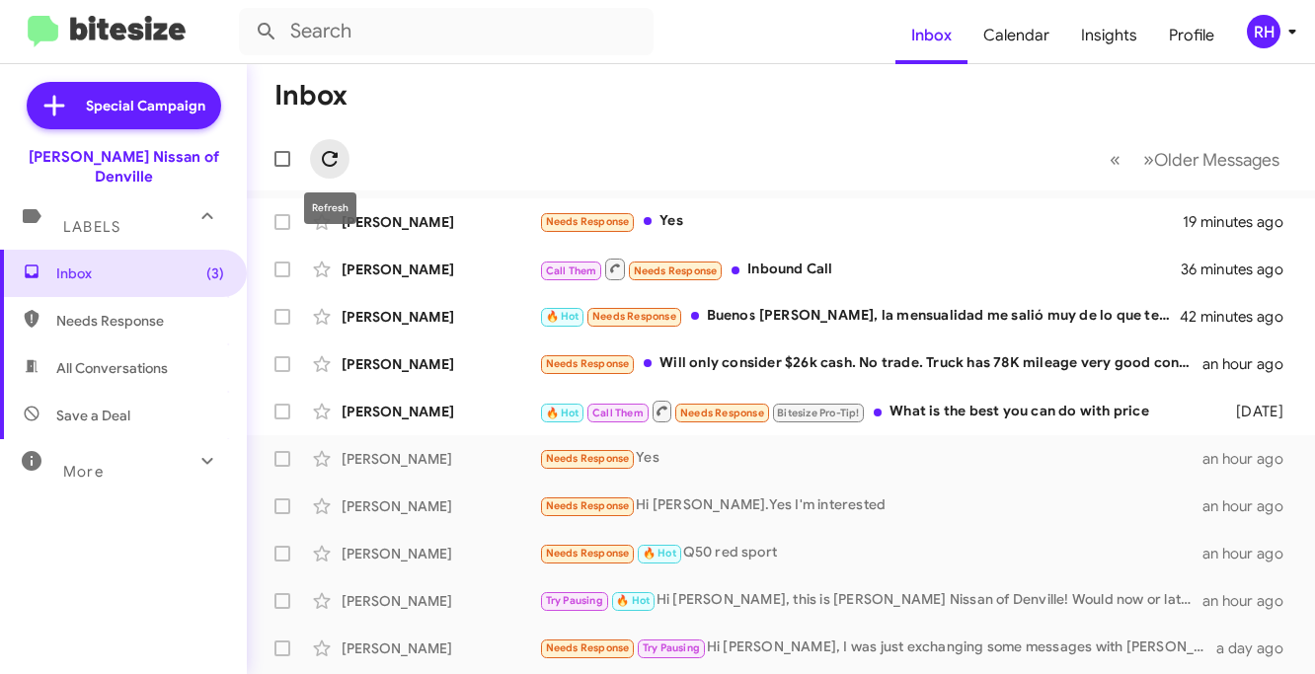
click at [334, 162] on icon at bounding box center [330, 159] width 16 height 16
click at [1275, 41] on div "RH" at bounding box center [1264, 32] width 34 height 34
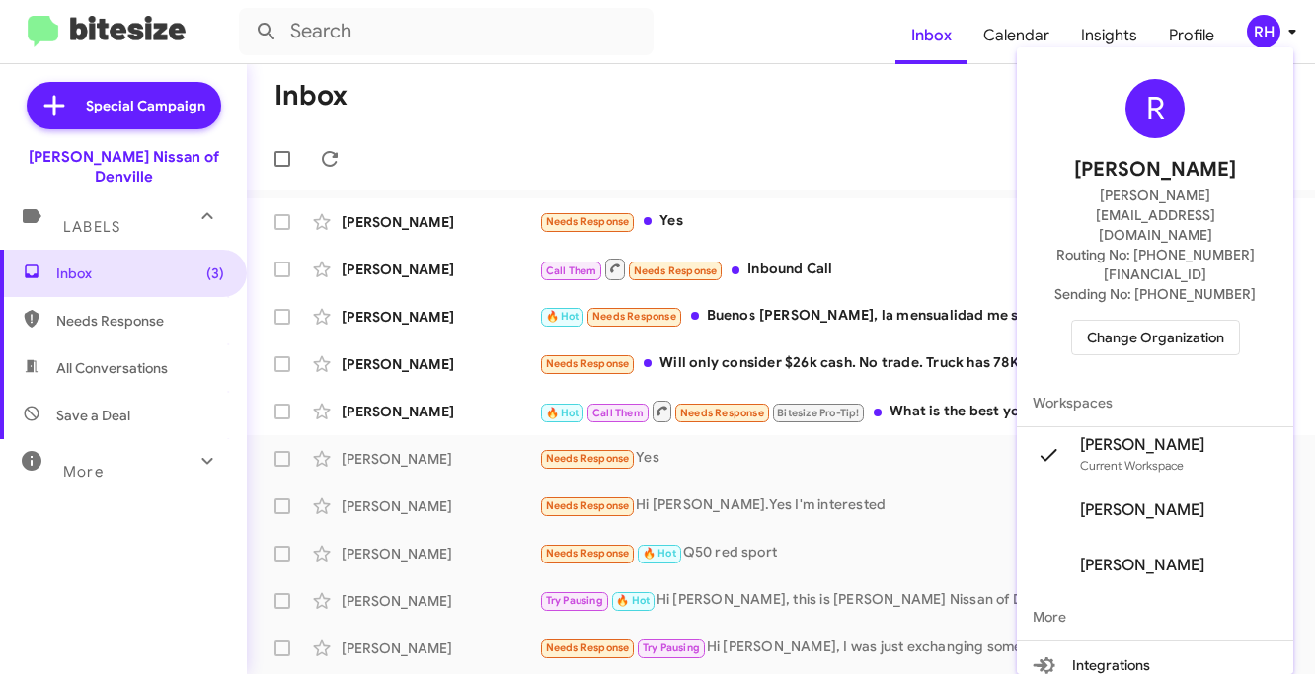
click at [1148, 321] on span "Change Organization" at bounding box center [1155, 338] width 137 height 34
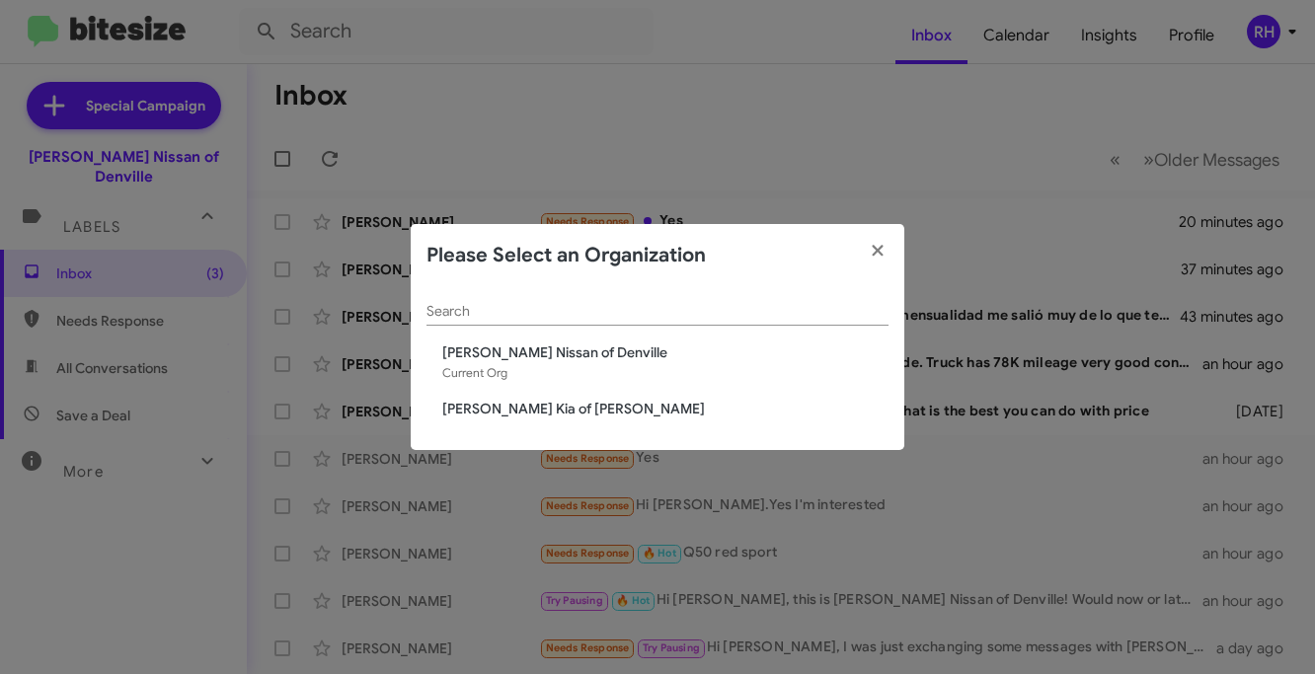
click at [537, 404] on span "[PERSON_NAME] Kia of [PERSON_NAME]" at bounding box center [665, 409] width 446 height 20
